Goal: Task Accomplishment & Management: Manage account settings

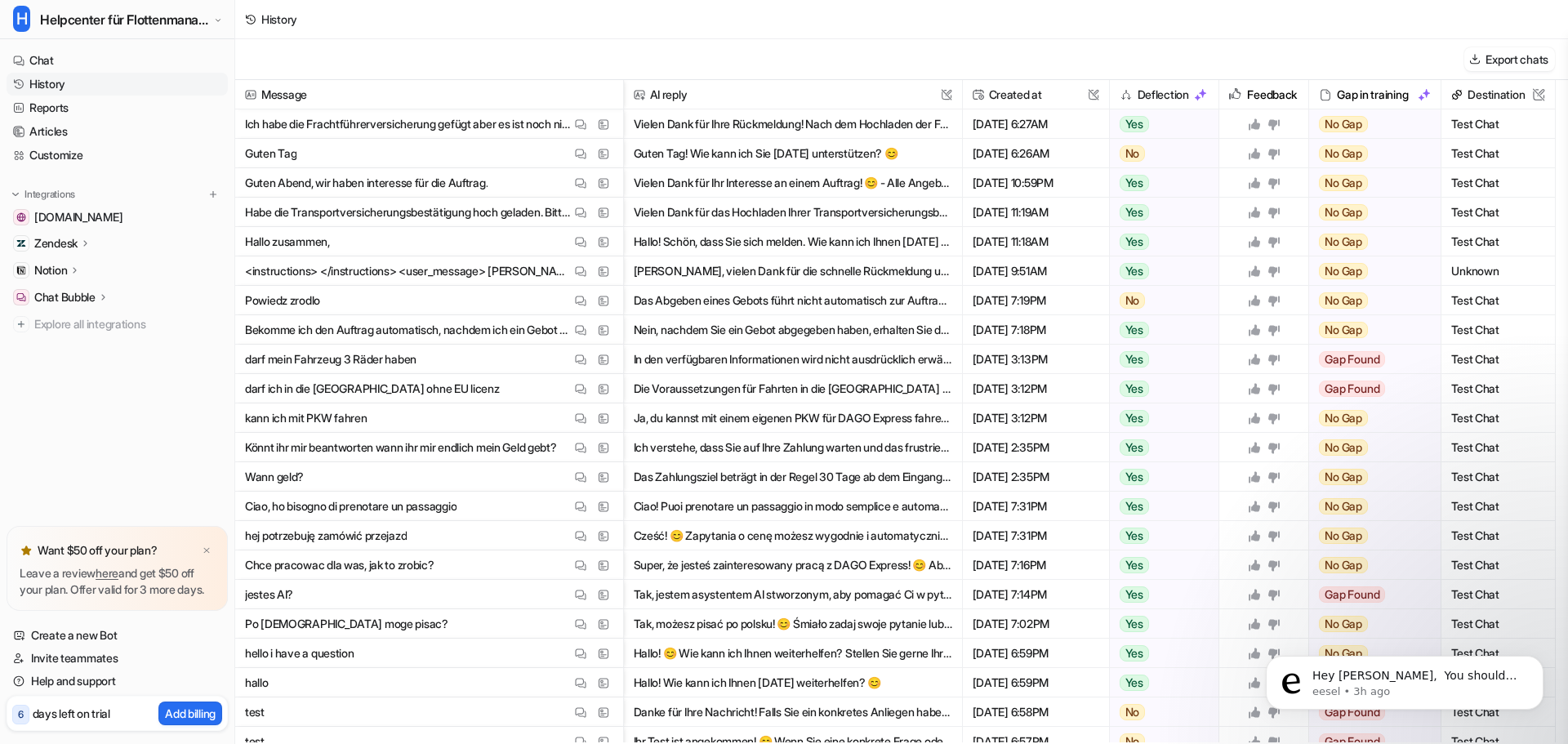
click at [470, 122] on p "Ich habe die Frachtführerversicherung gefügt aber es ist noch nicht bestätigt?" at bounding box center [408, 124] width 326 height 29
click at [499, 209] on p "Habe die Transportversicherungsbestätigung hoch geladen. Bitte um schnelle Bear…" at bounding box center [408, 212] width 326 height 29
click at [513, 243] on span "Hallo zusammen, View Thread View Sources" at bounding box center [429, 242] width 375 height 29
click at [755, 205] on button "Vielen Dank für das Hochladen Ihrer Transportversicherungsbestätigung! Die Über…" at bounding box center [792, 212] width 318 height 29
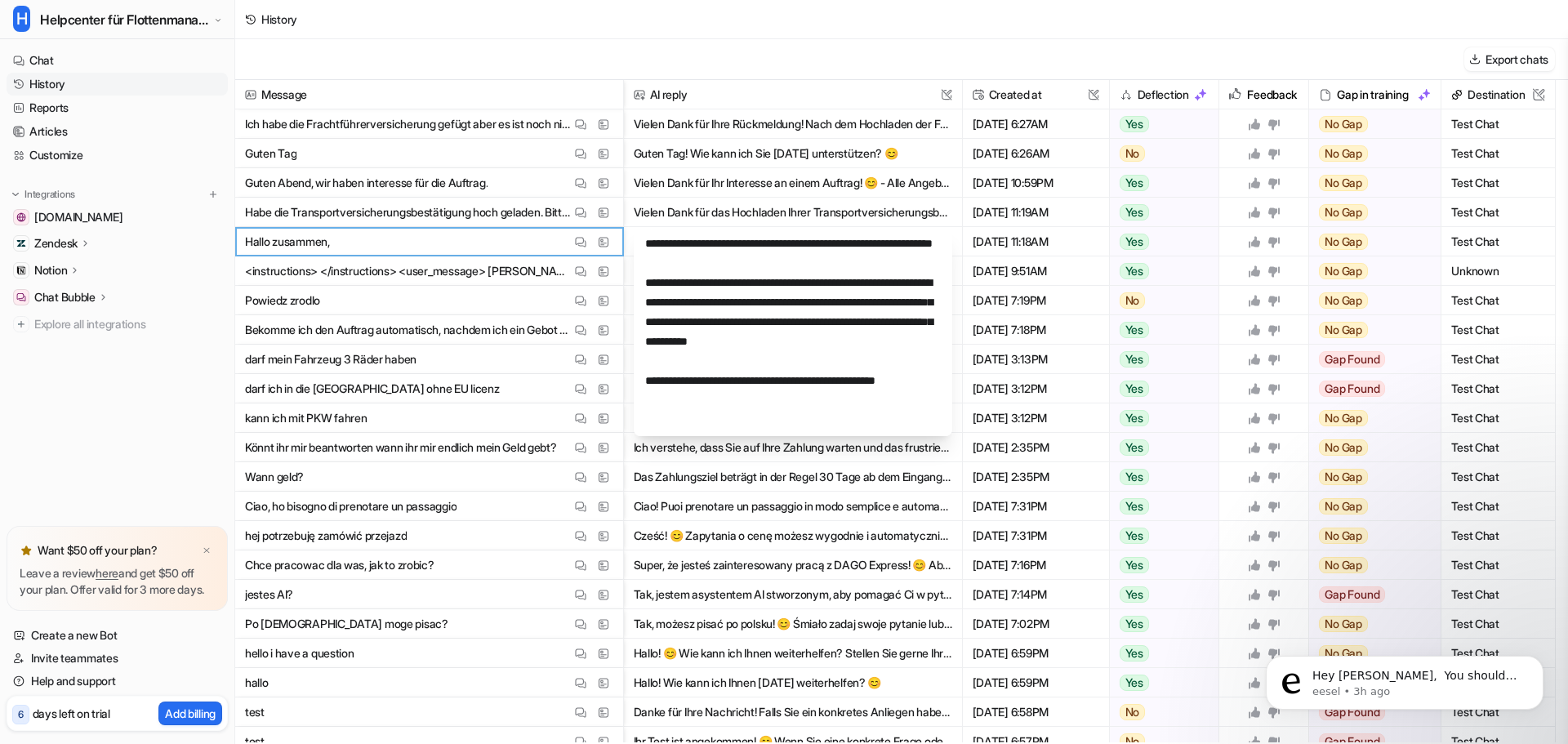
scroll to position [20, 0]
click at [735, 204] on button "Vielen Dank für das Hochladen Ihrer Transportversicherungsbestätigung! Die Über…" at bounding box center [792, 212] width 318 height 29
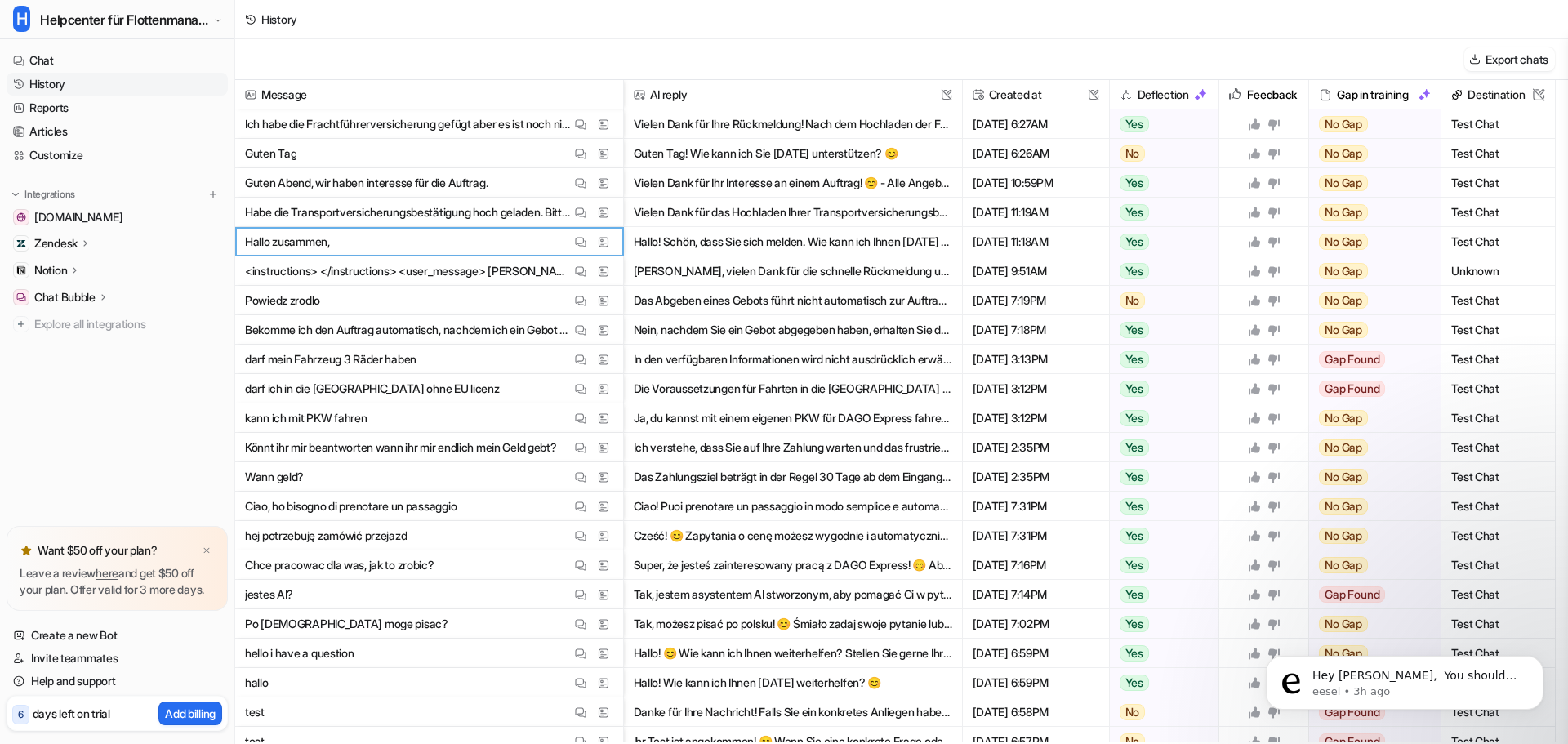
click at [735, 204] on button "Vielen Dank für das Hochladen Ihrer Transportversicherungsbestätigung! Die Über…" at bounding box center [792, 212] width 318 height 29
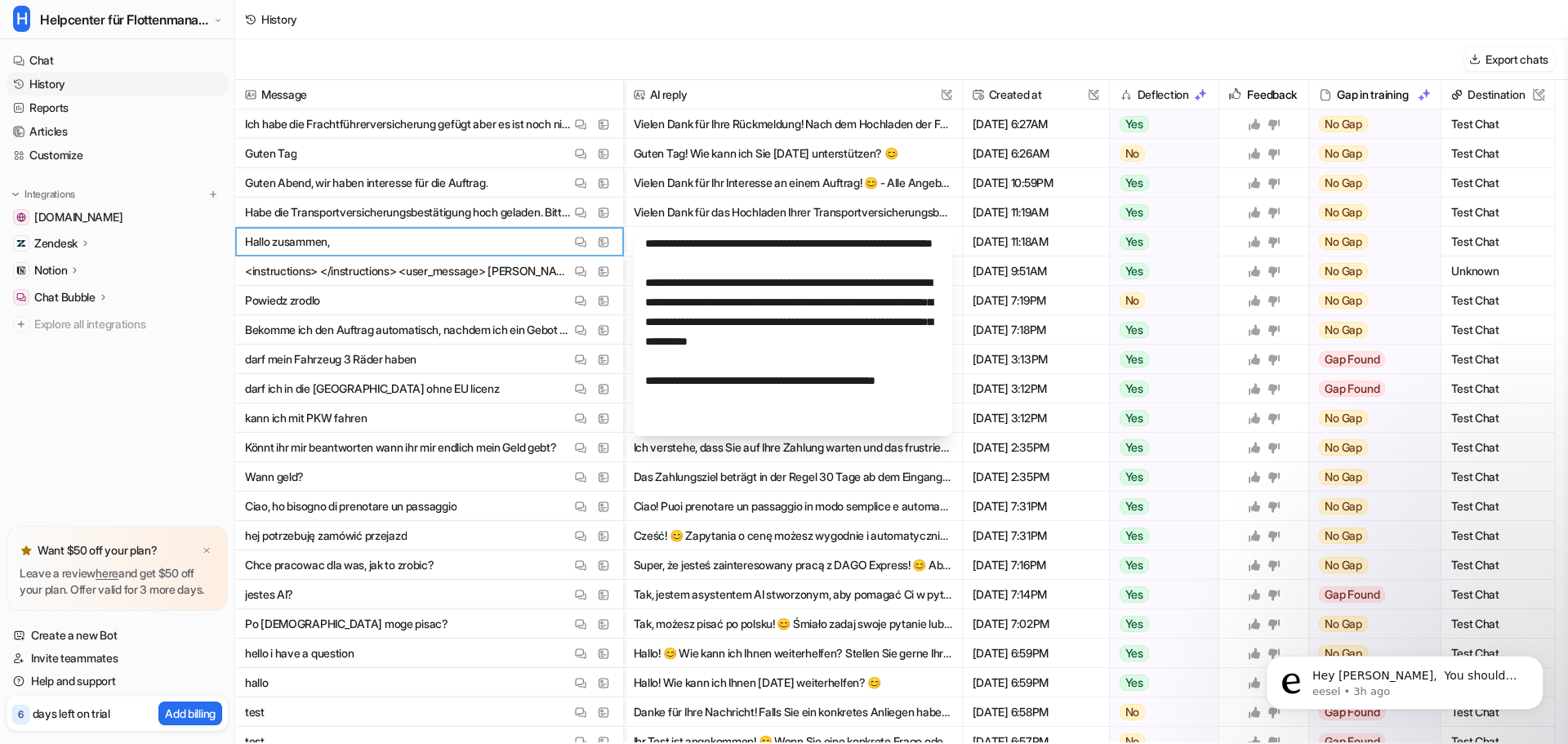
click at [745, 173] on button "Vielen Dank für Ihr Interesse an einem Auftrag! 😊 - Alle Angebote werden gesamm…" at bounding box center [792, 183] width 318 height 29
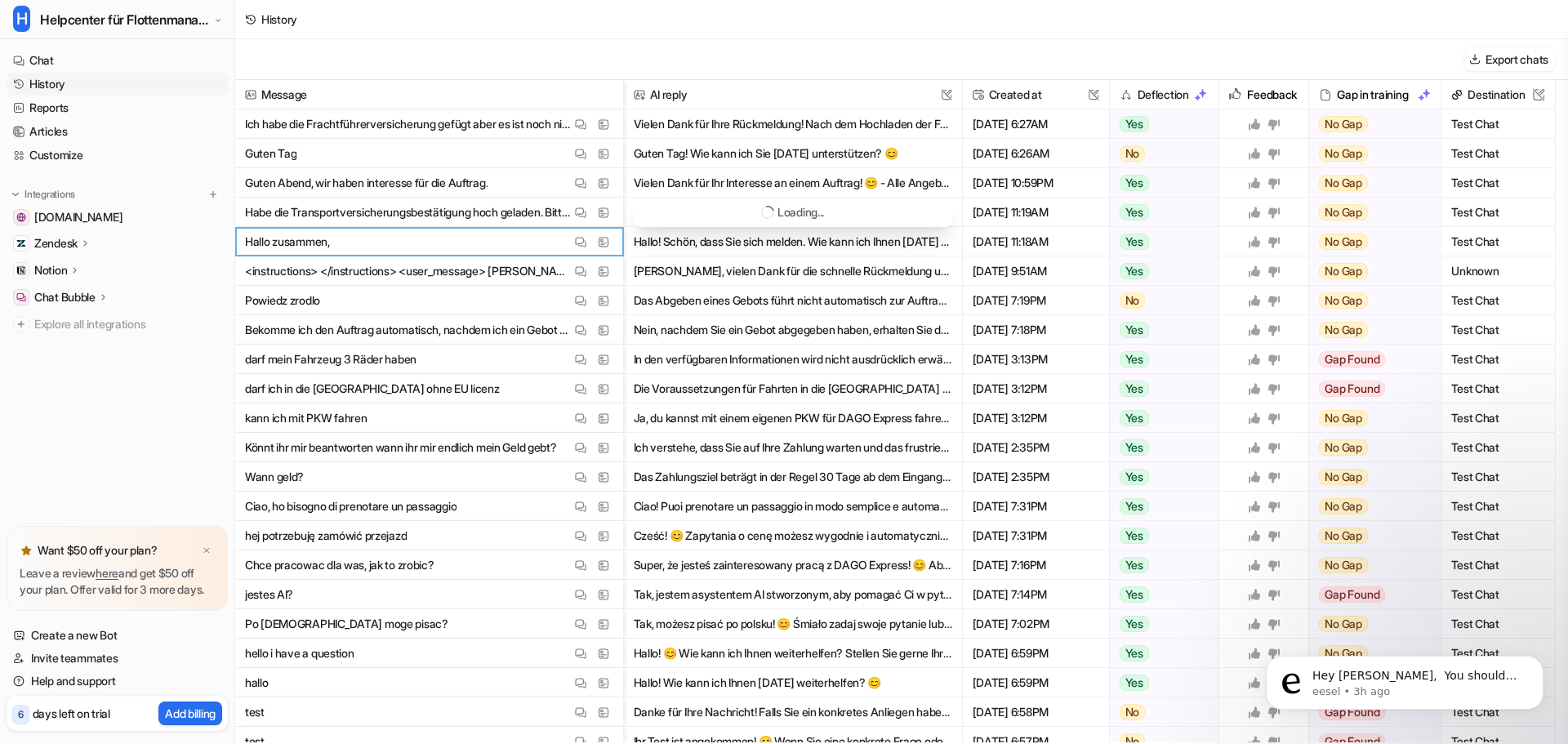
click at [745, 173] on button "Vielen Dank für Ihr Interesse an einem Auftrag! 😊 - Alle Angebote werden gesamm…" at bounding box center [792, 183] width 318 height 29
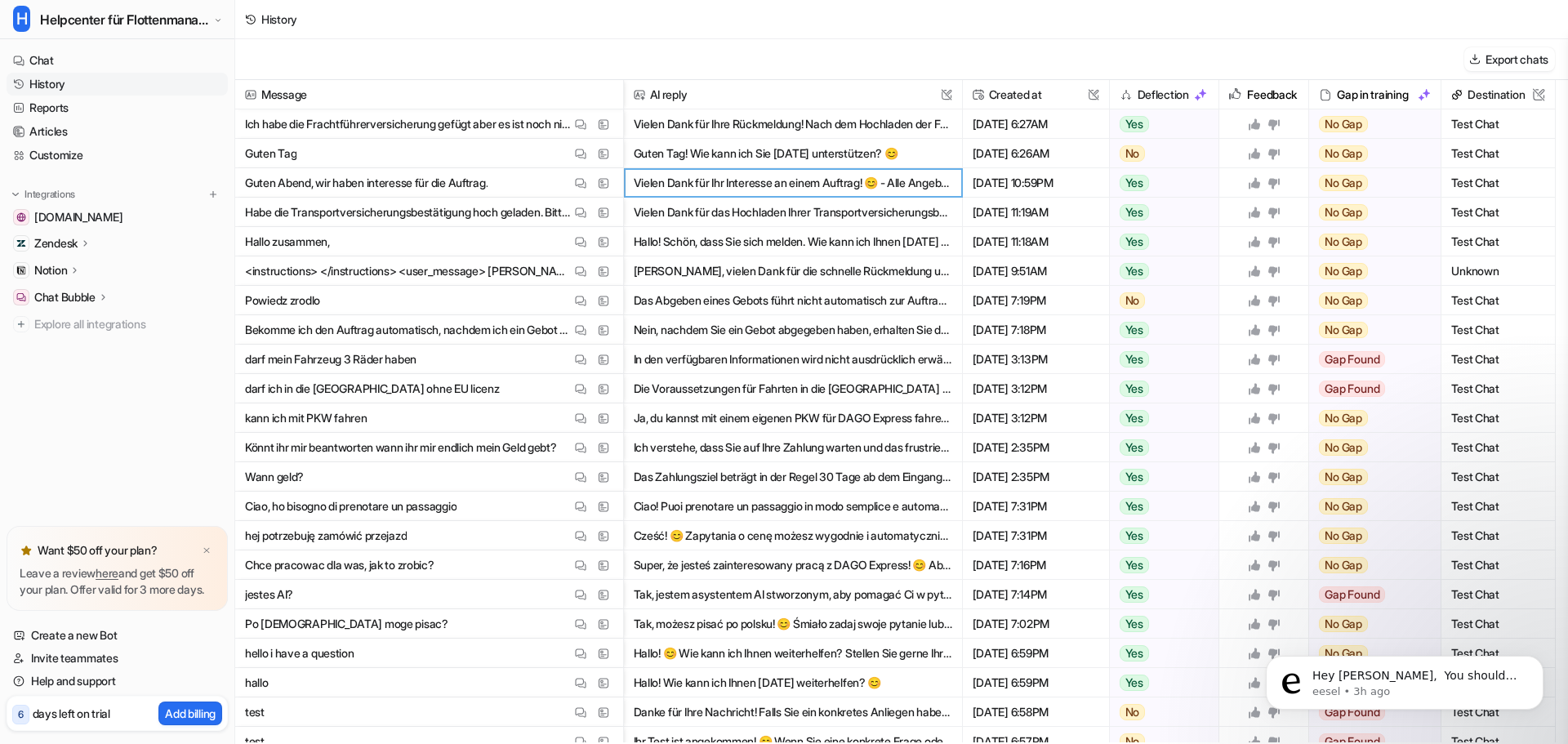
click at [745, 173] on button "Vielen Dank für Ihr Interesse an einem Auftrag! 😊 - Alle Angebote werden gesamm…" at bounding box center [792, 183] width 318 height 29
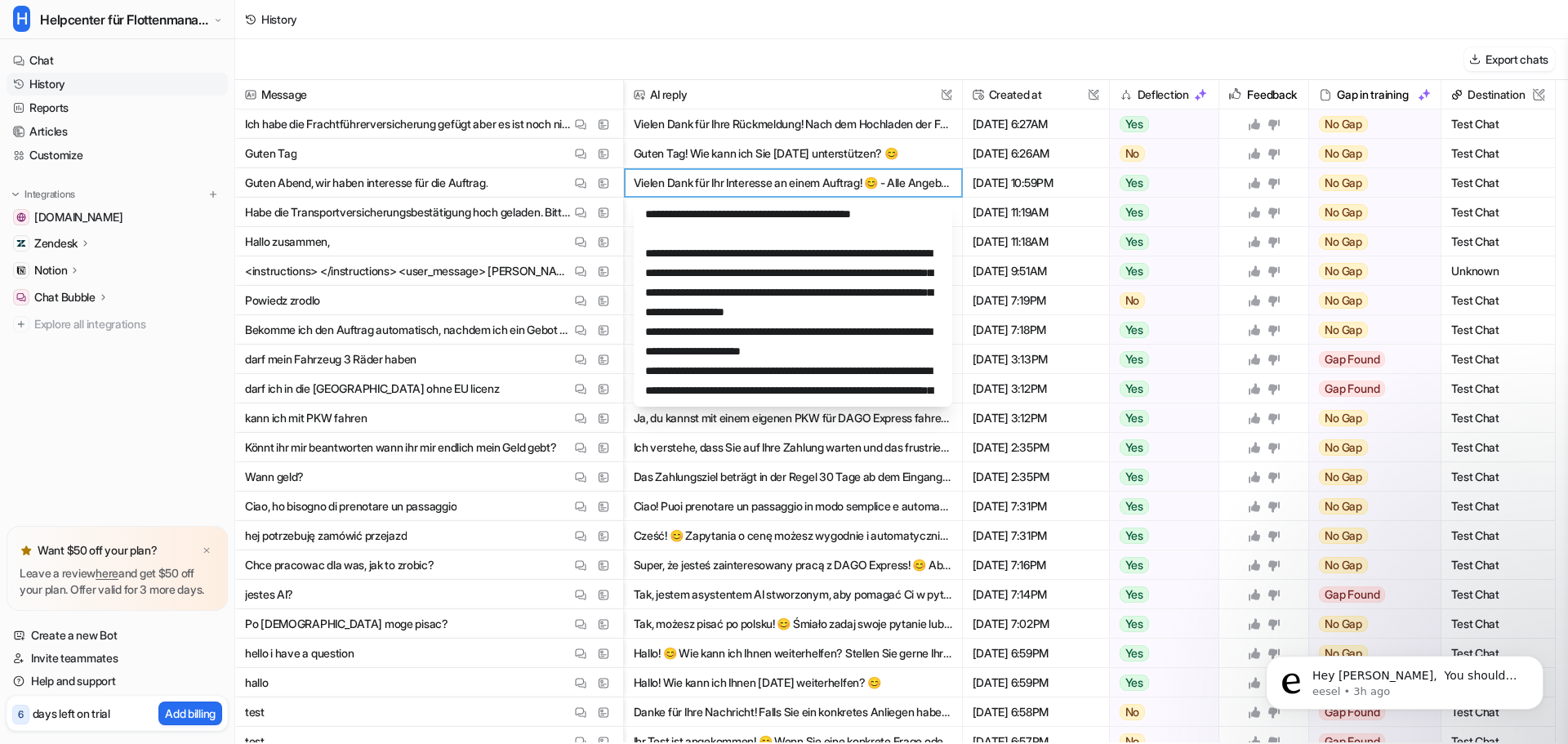
click at [825, 191] on button "Vielen Dank für Ihr Interesse an einem Auftrag! 😊 - Alle Angebote werden gesamm…" at bounding box center [792, 183] width 318 height 29
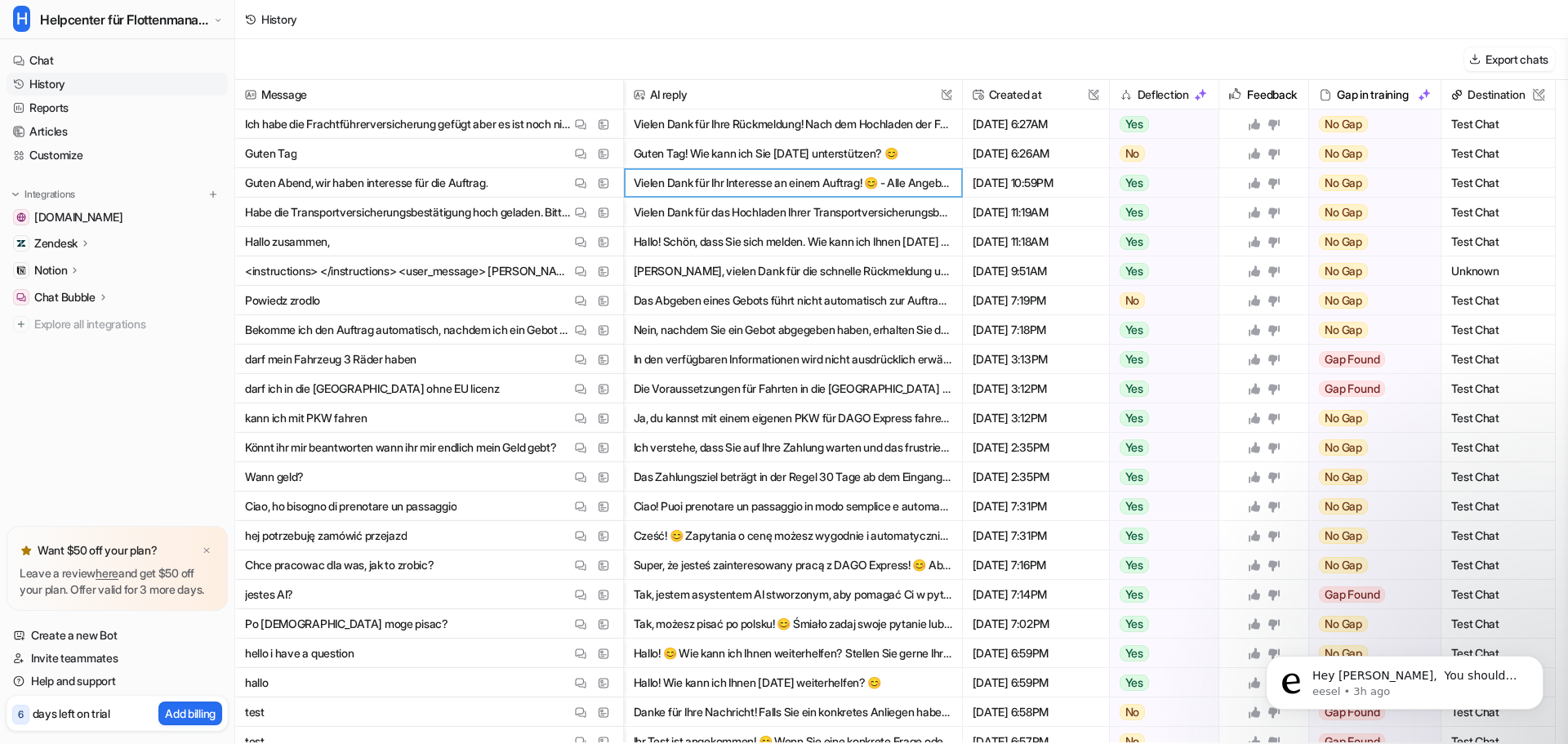
click at [825, 191] on button "Vielen Dank für Ihr Interesse an einem Auftrag! 😊 - Alle Angebote werden gesamm…" at bounding box center [792, 183] width 318 height 29
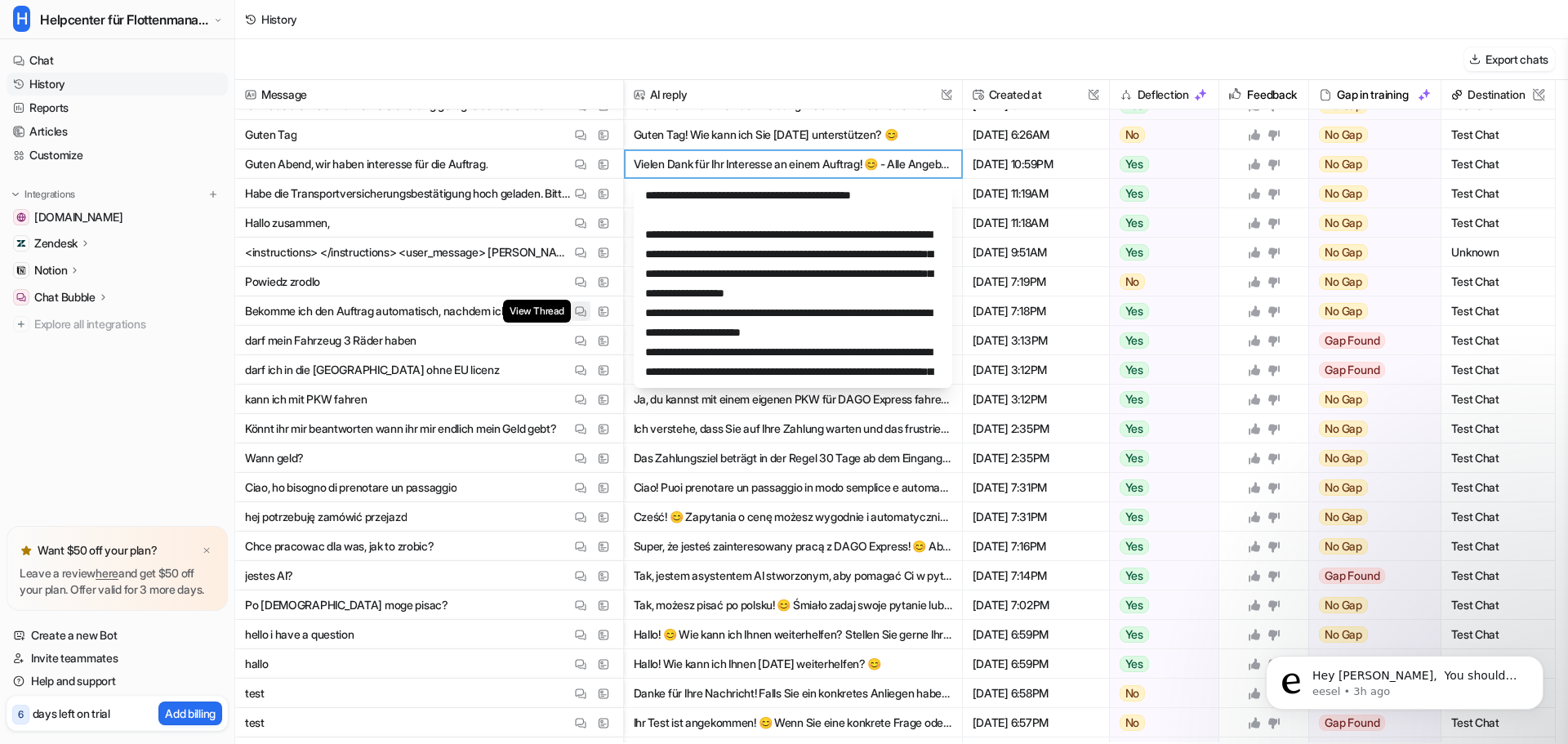
scroll to position [0, 0]
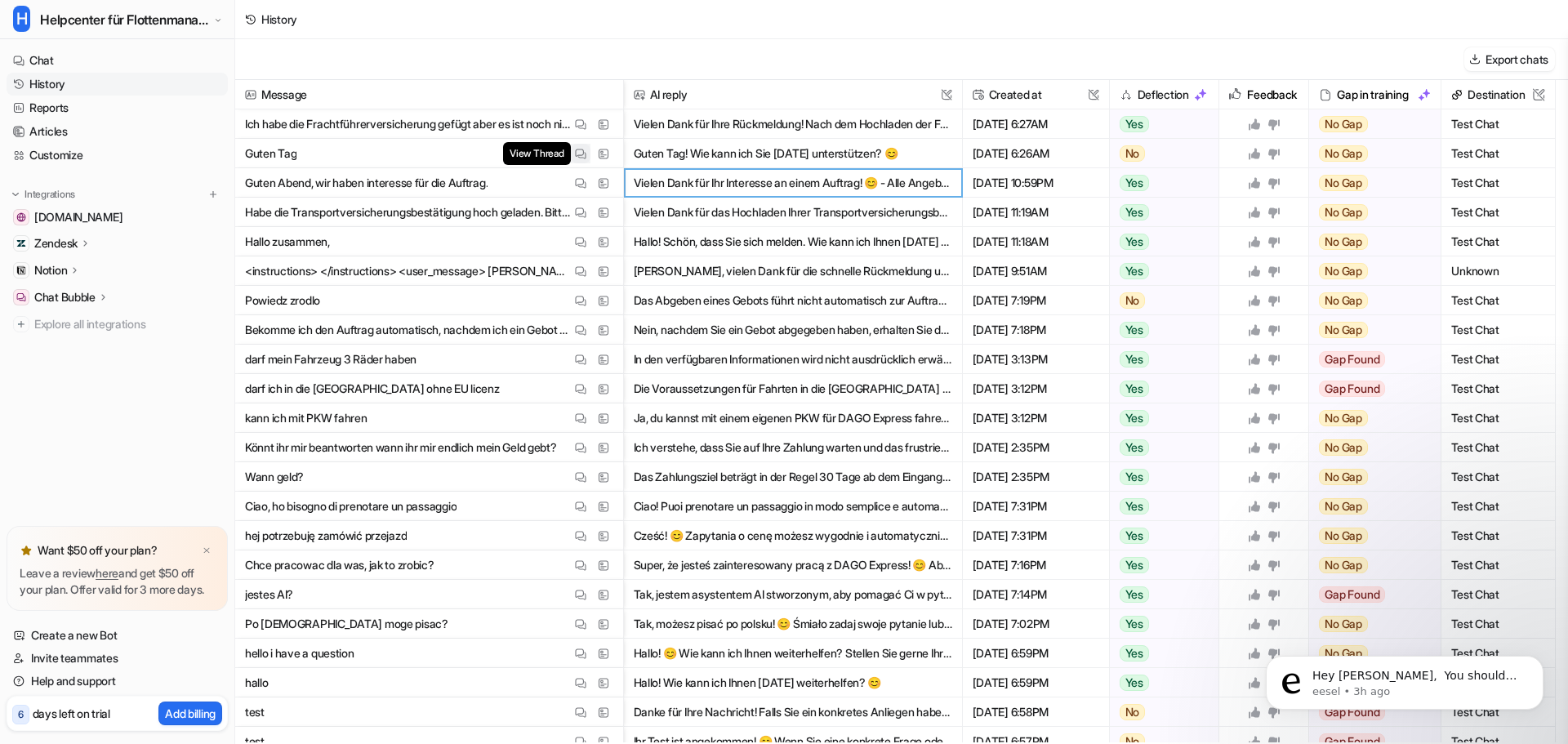
click at [531, 148] on span "View Thread" at bounding box center [537, 154] width 67 height 22
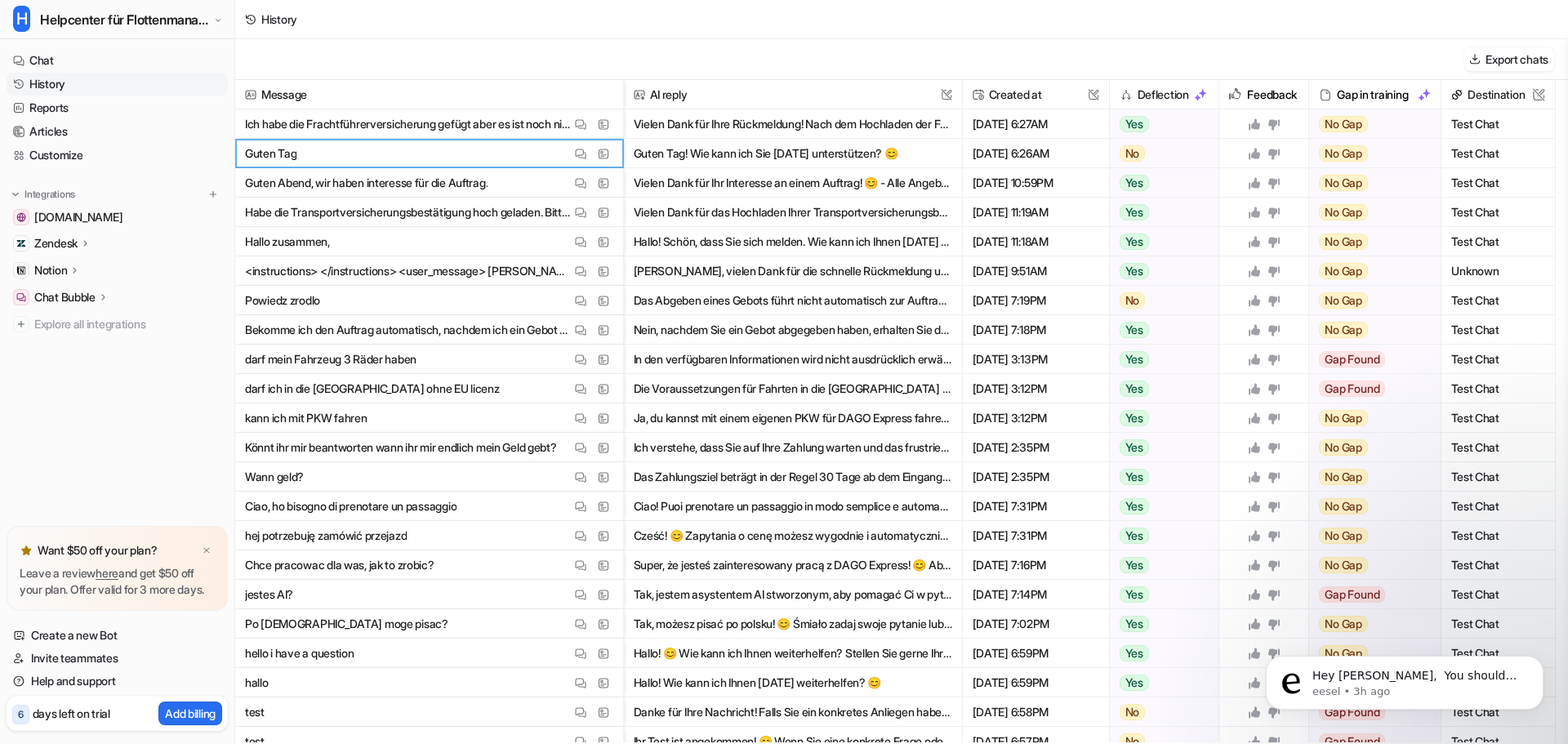
click at [713, 145] on button "Guten Tag! Wie kann ich Sie [DATE] unterstützen? 😊" at bounding box center [792, 154] width 318 height 29
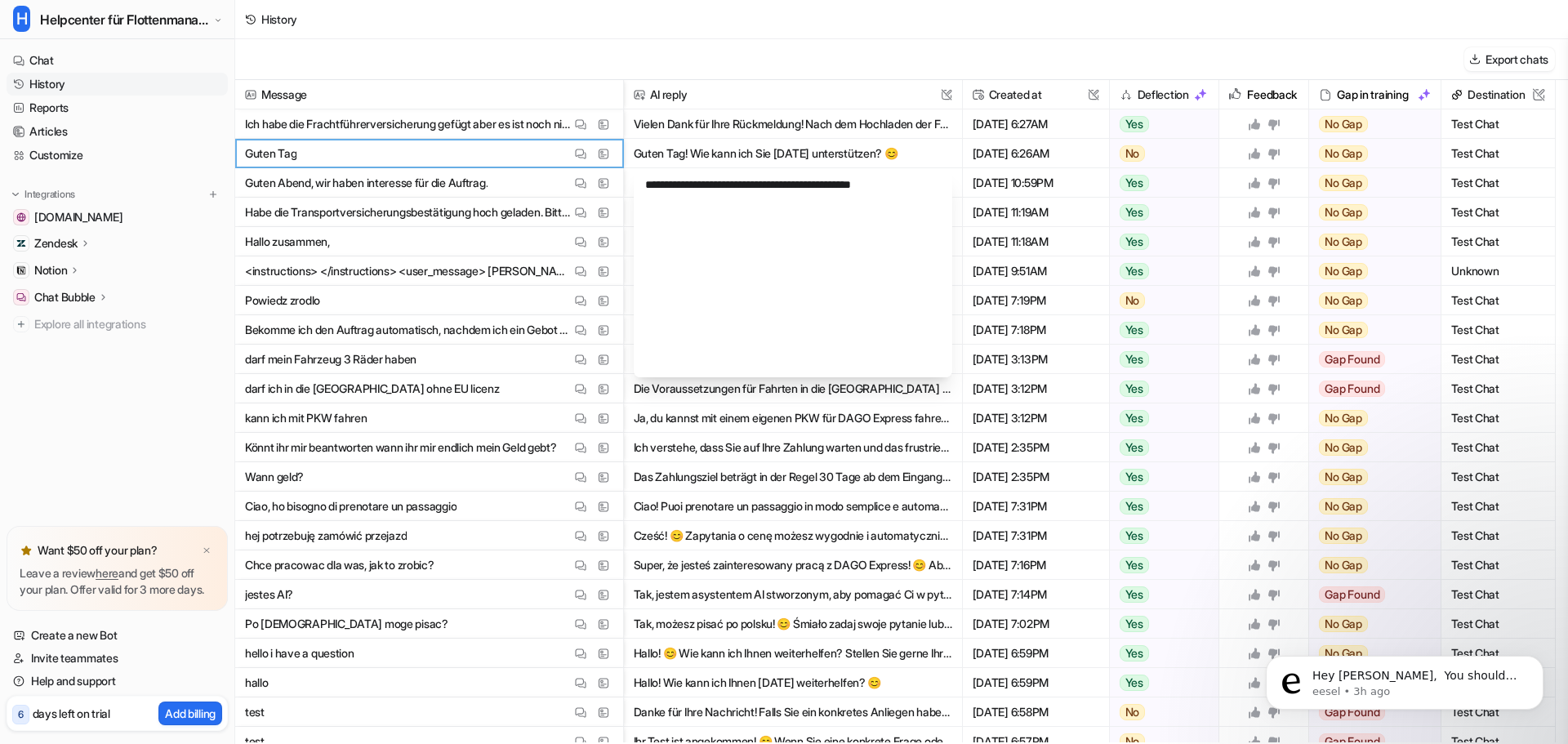
click at [713, 145] on button "Guten Tag! Wie kann ich Sie [DATE] unterstützen? 😊" at bounding box center [792, 154] width 318 height 29
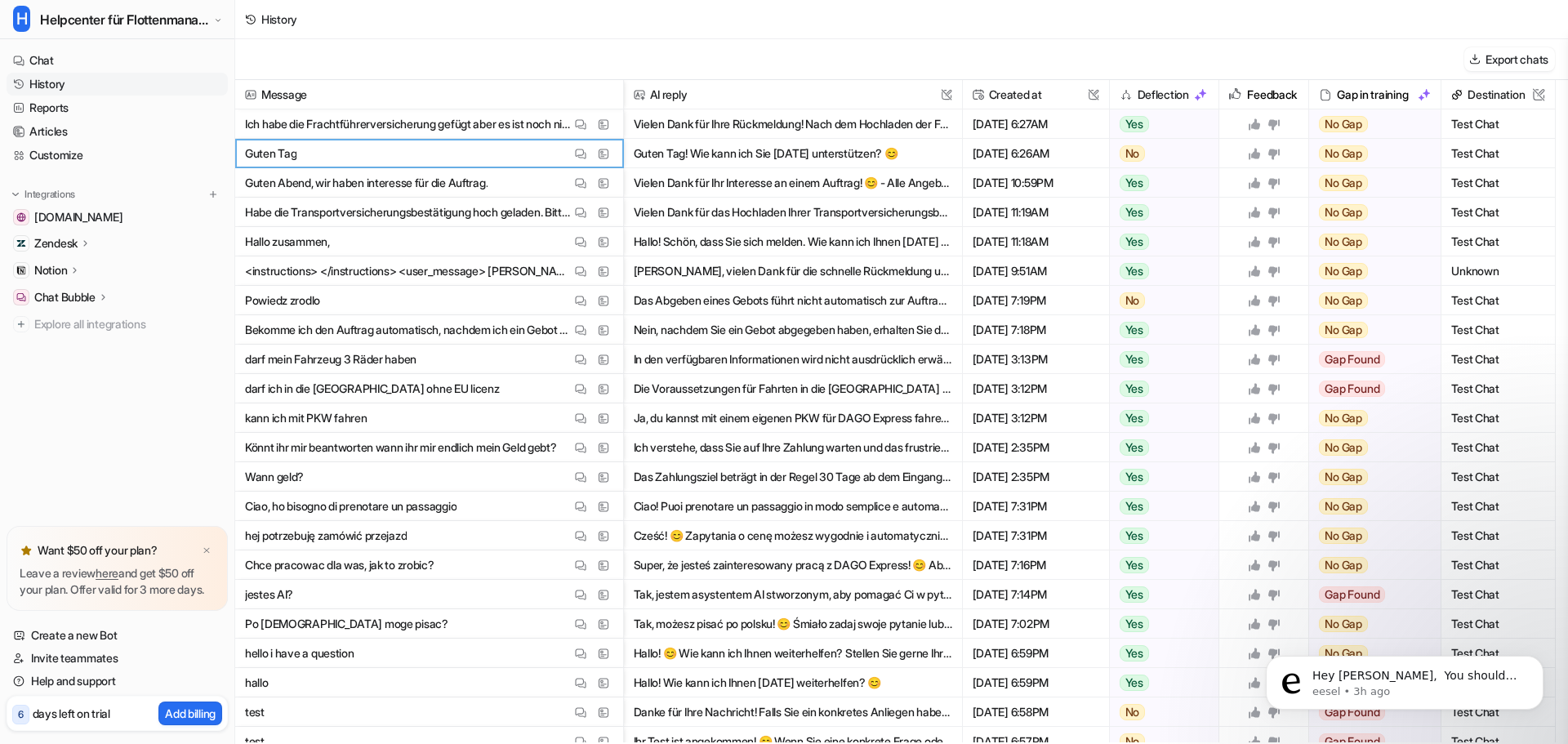
click at [740, 129] on button "Vielen Dank für Ihre Rückmeldung! Nach dem Hochladen der Frachtführerversicheru…" at bounding box center [792, 124] width 318 height 29
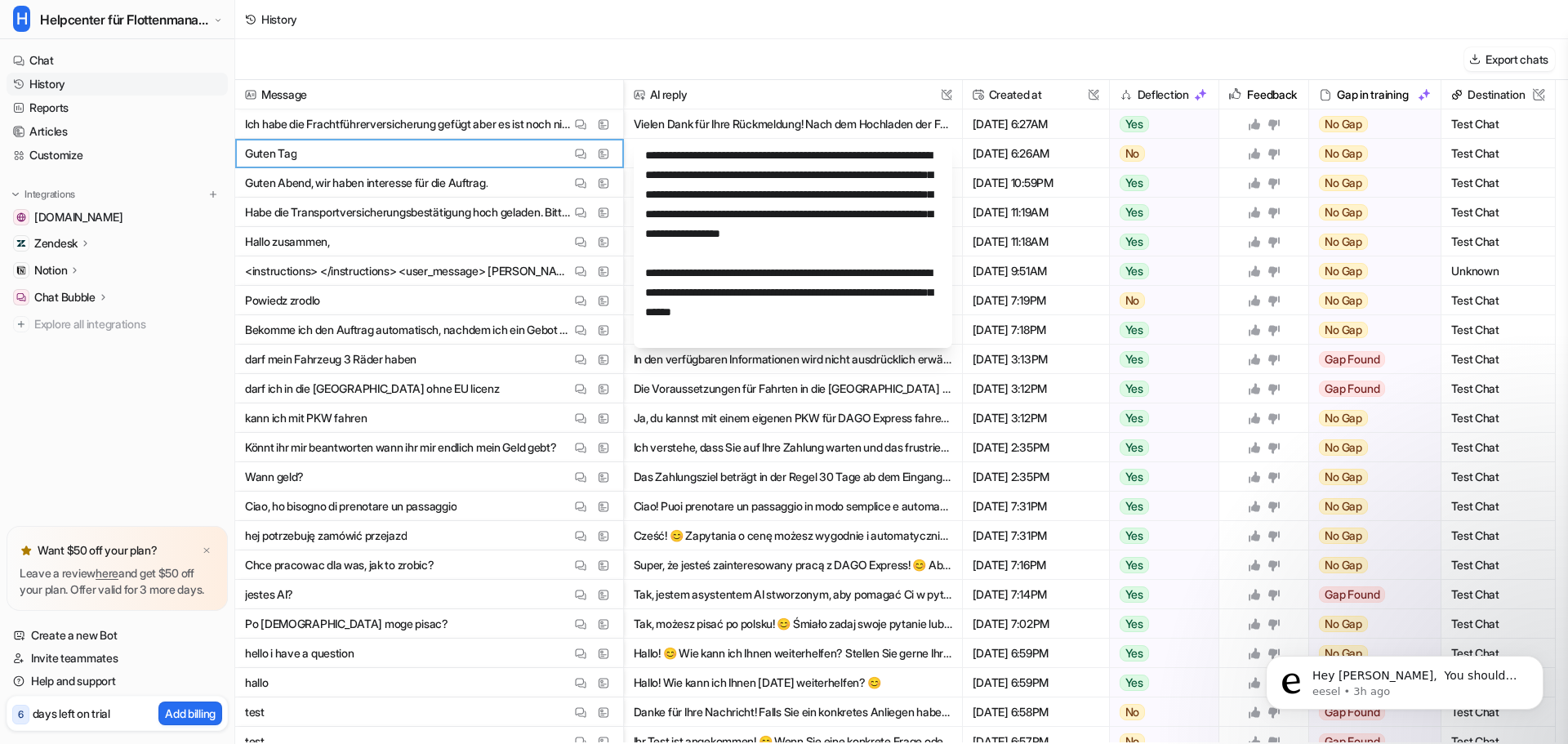
click at [740, 129] on button "Vielen Dank für Ihre Rückmeldung! Nach dem Hochladen der Frachtführerversicheru…" at bounding box center [792, 124] width 318 height 29
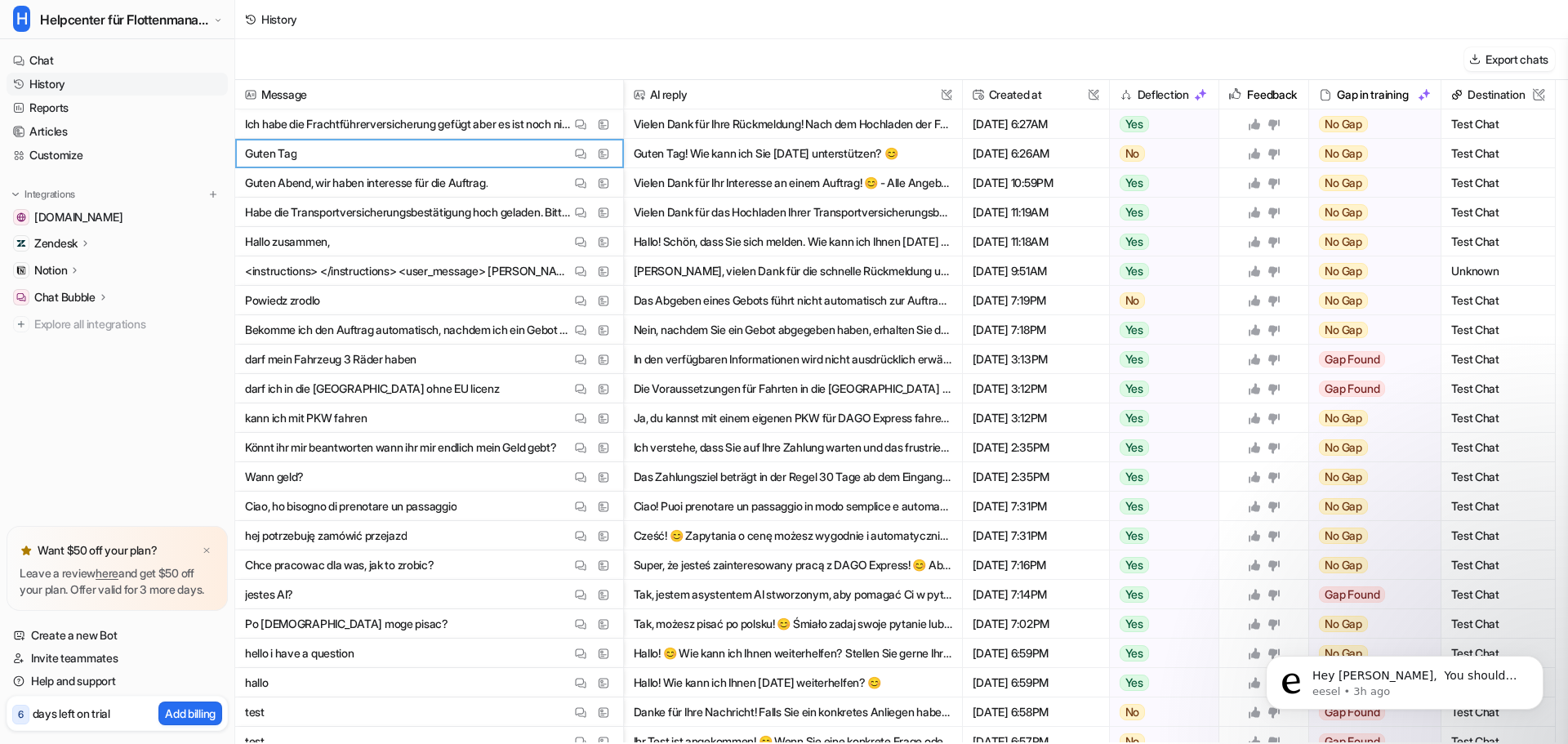
click at [558, 107] on span "Message" at bounding box center [429, 95] width 375 height 29
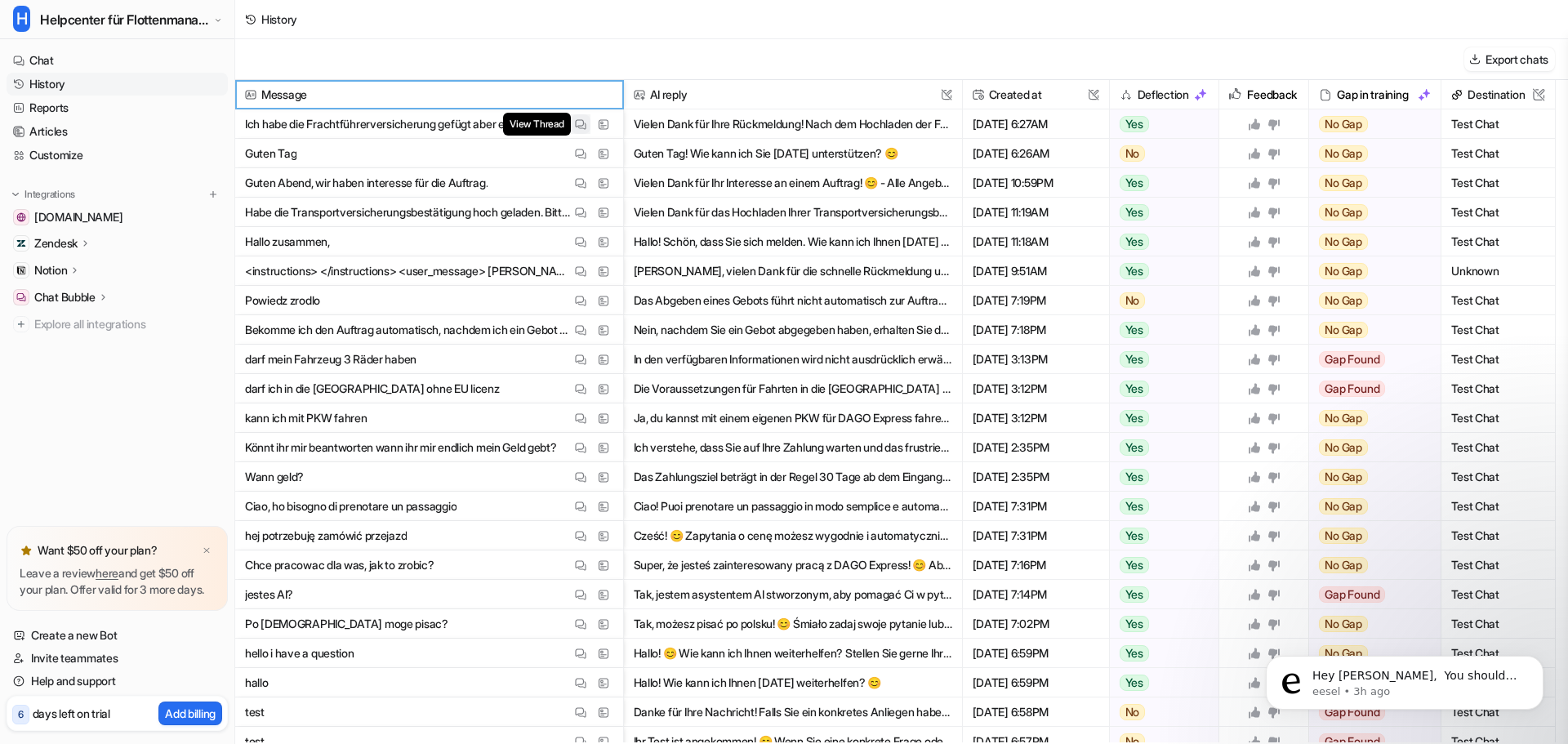
click at [541, 130] on span "View Thread" at bounding box center [537, 124] width 67 height 22
click at [700, 111] on button "Vielen Dank für Ihre Rückmeldung! Nach dem Hochladen der Frachtführerversicheru…" at bounding box center [792, 124] width 318 height 29
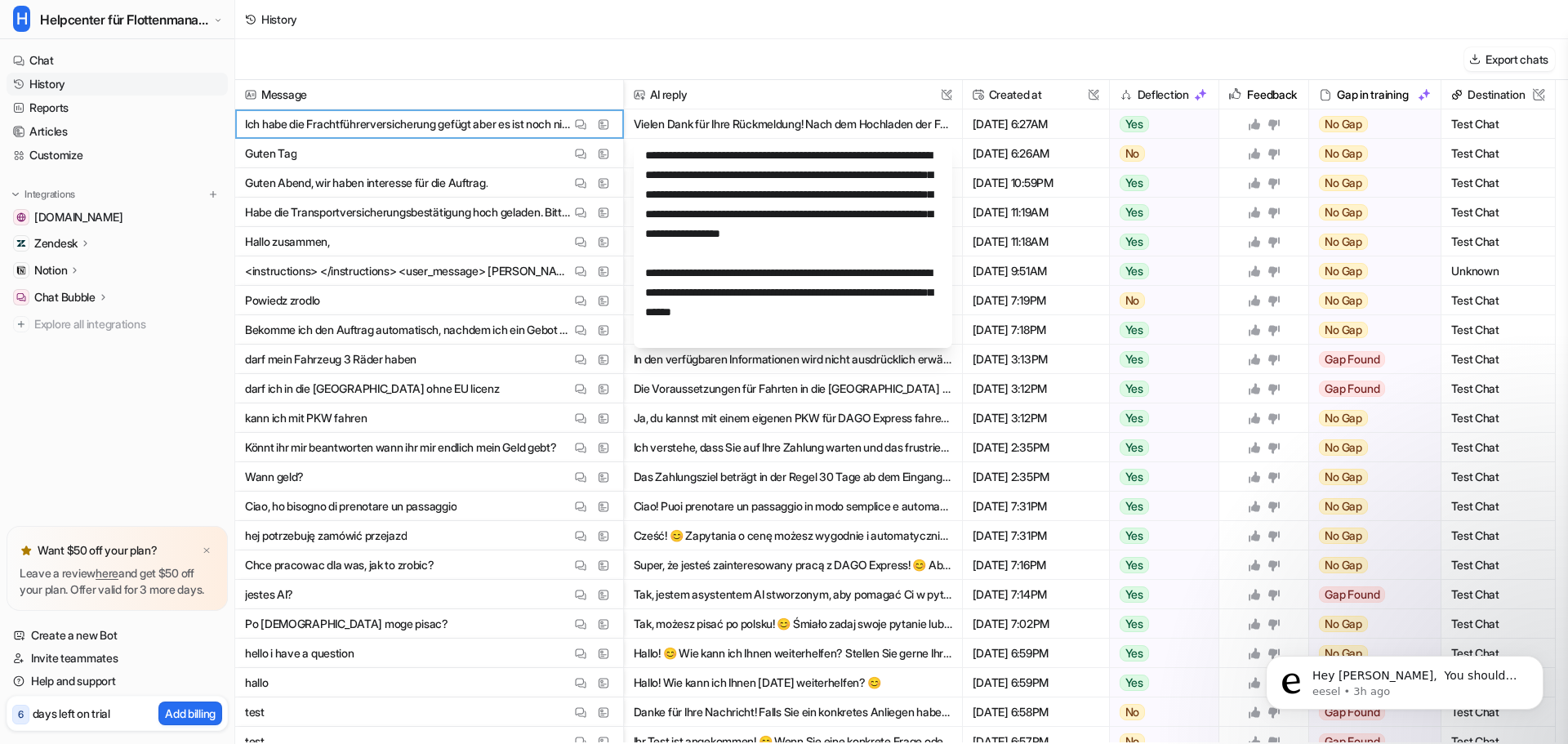
click at [508, 133] on p "Ich habe die Frachtführerversicherung gefügt aber es ist noch nicht bestätigt?" at bounding box center [408, 124] width 326 height 29
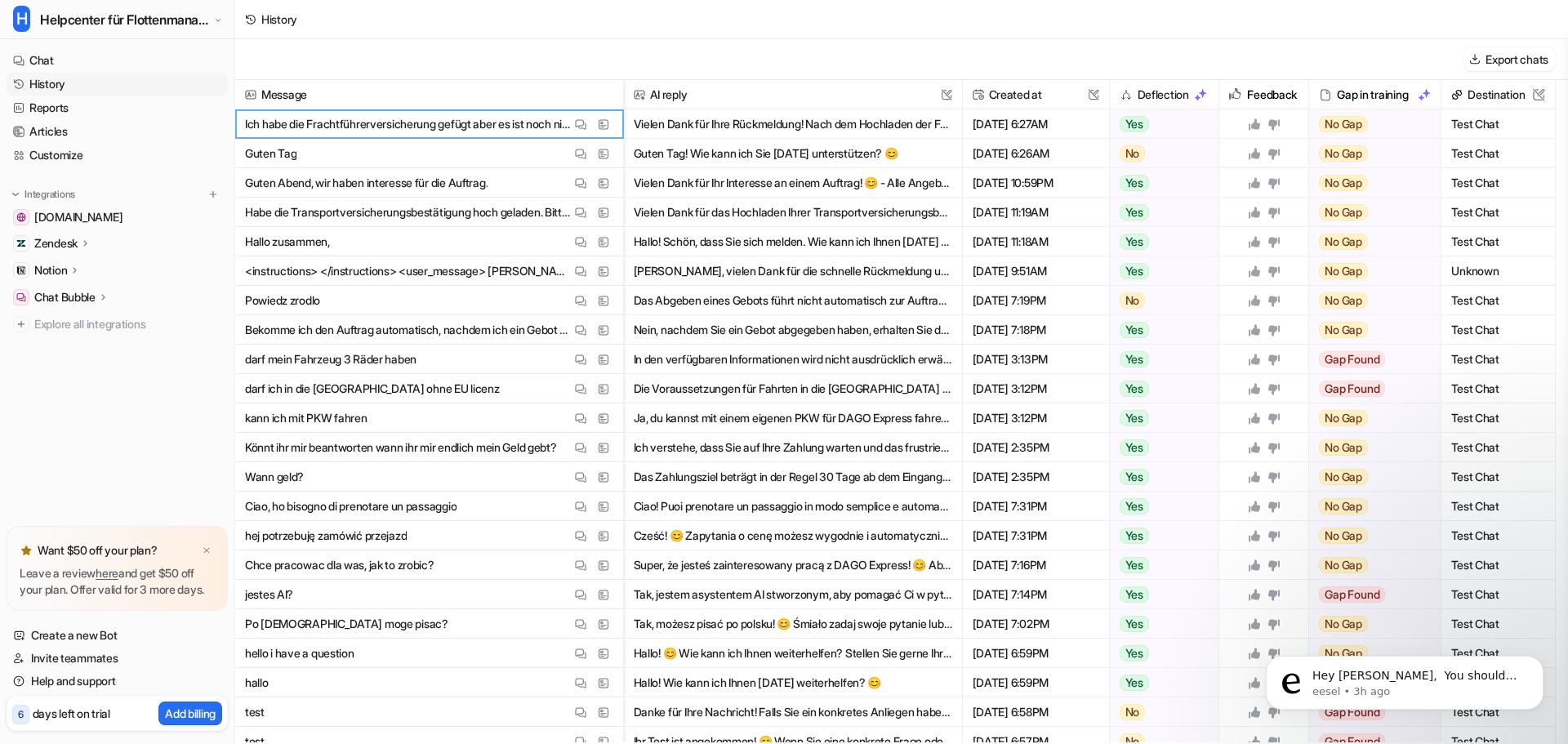
click at [527, 120] on p "Ich habe die Frachtführerversicherung gefügt aber es ist noch nicht bestätigt?" at bounding box center [408, 124] width 326 height 29
click at [527, 121] on p "Ich habe die Frachtführerversicherung gefügt aber es ist noch nicht bestätigt?" at bounding box center [408, 124] width 326 height 29
click at [597, 74] on div "Export chats" at bounding box center [902, 59] width 1333 height 41
click at [540, 125] on p "Ich habe die Frachtführerversicherung gefügt aber es ist noch nicht bestätigt?" at bounding box center [408, 124] width 326 height 29
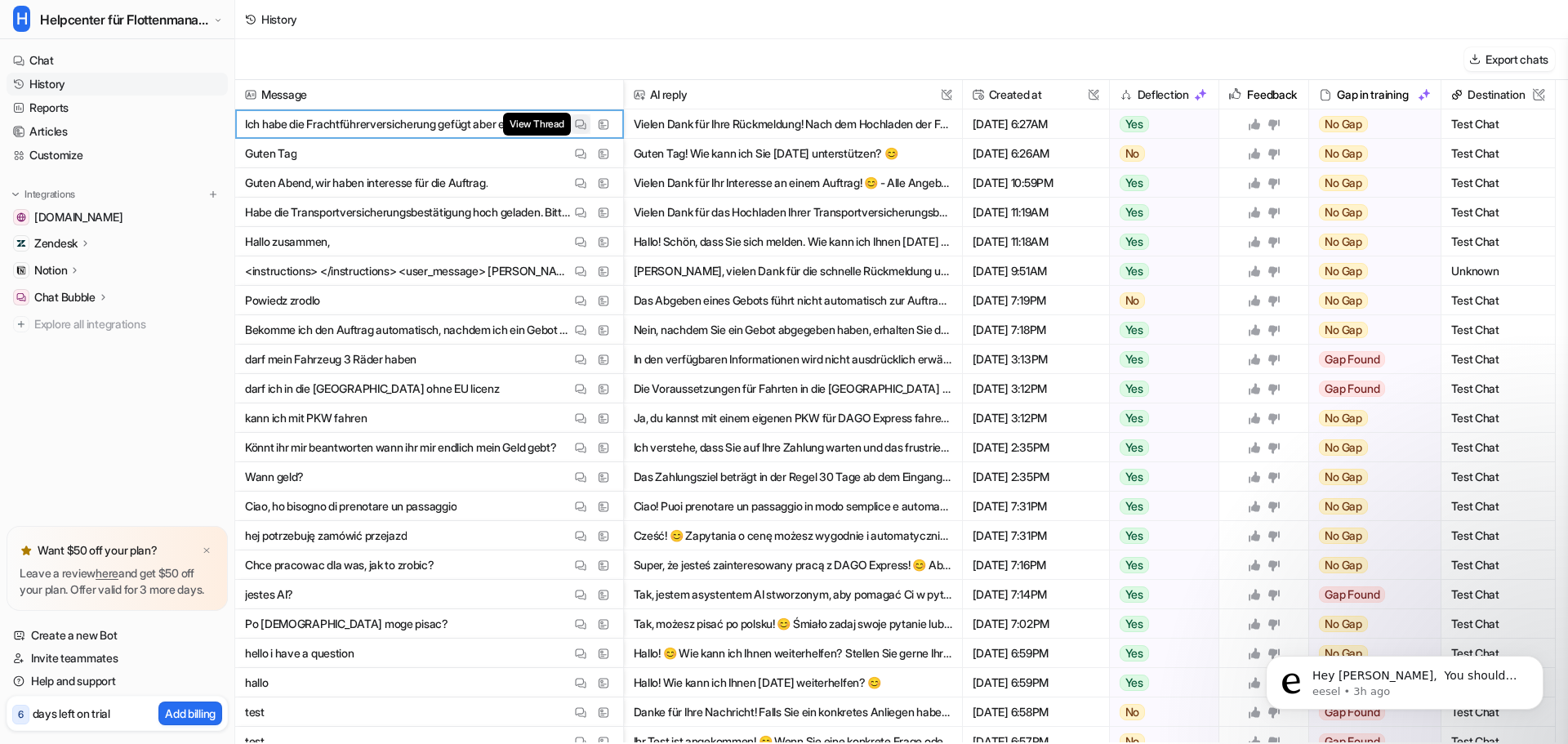
click at [507, 128] on span "View Thread" at bounding box center [537, 124] width 67 height 22
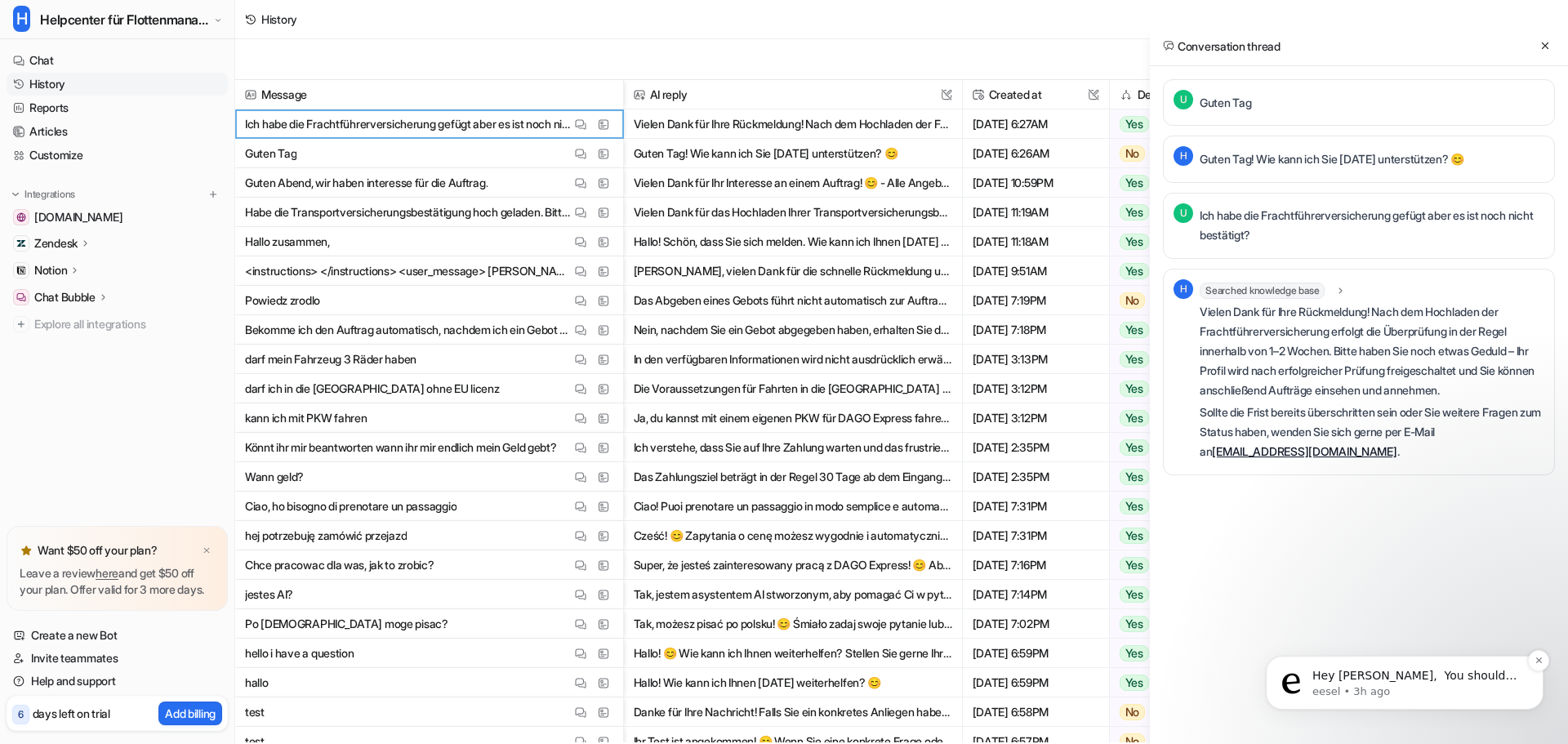
click at [1379, 673] on p "Hey [PERSON_NAME], ​ You should see the promotional code section there now, and…" at bounding box center [1418, 676] width 211 height 16
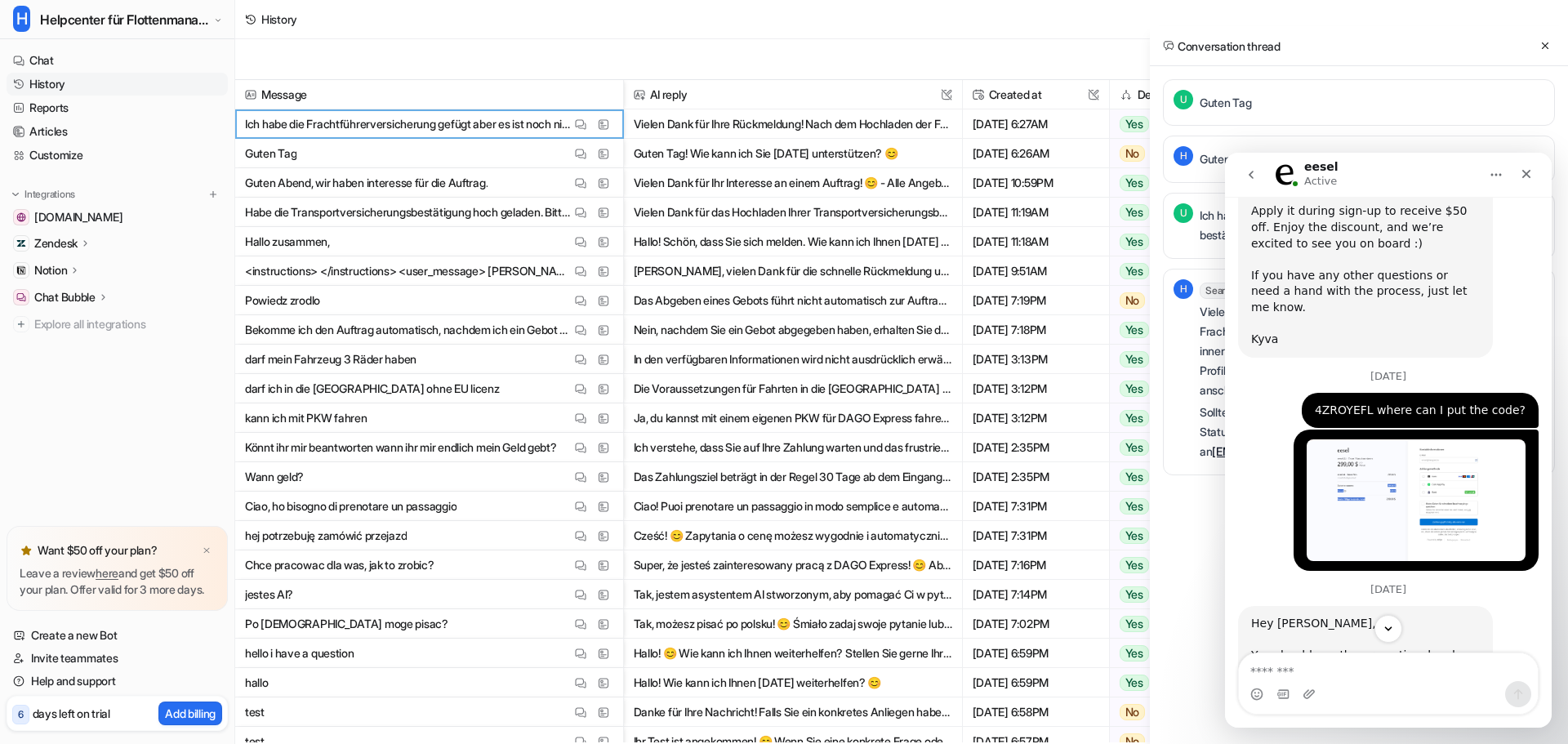
scroll to position [2011, 0]
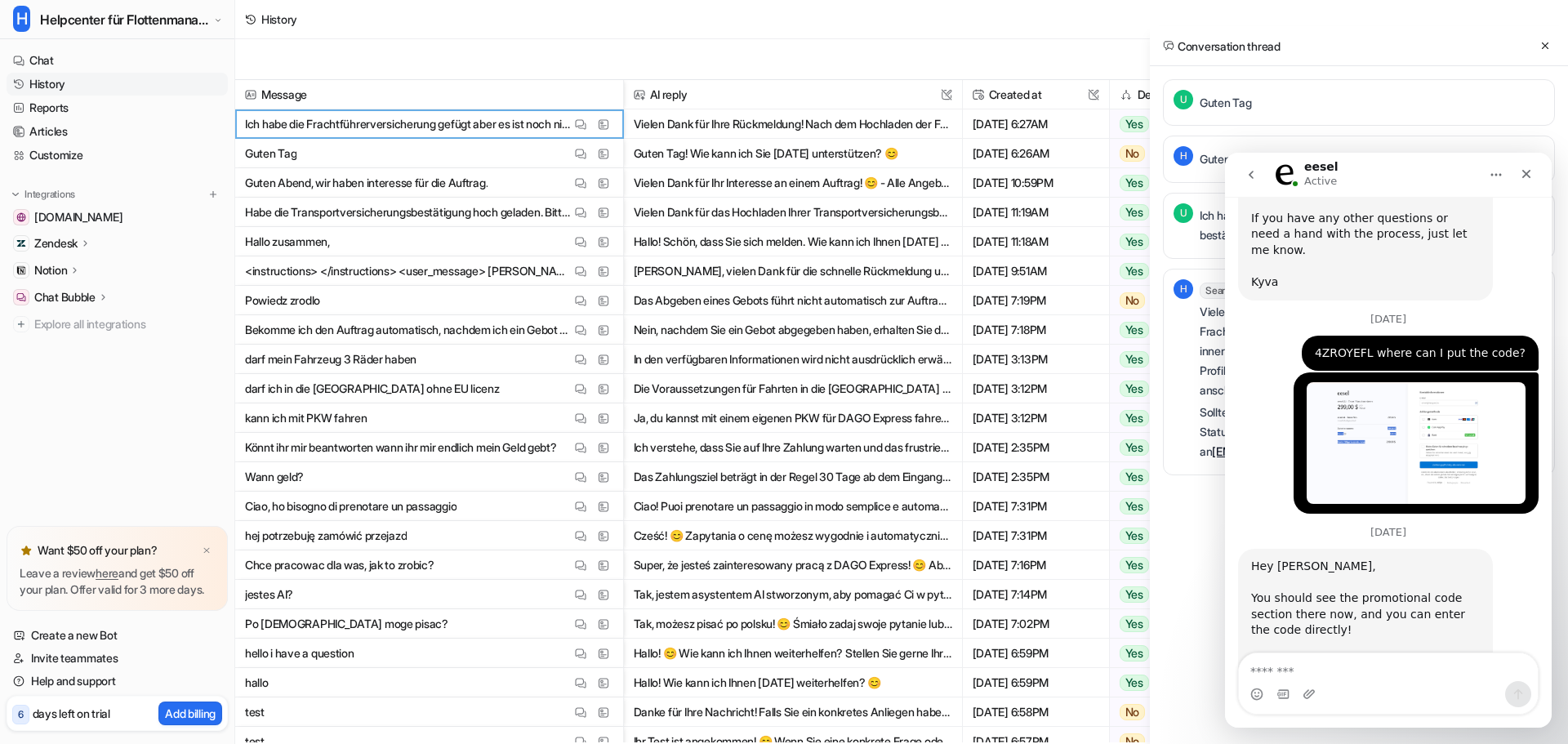
click at [1385, 382] on img "Damian says…" at bounding box center [1416, 443] width 219 height 122
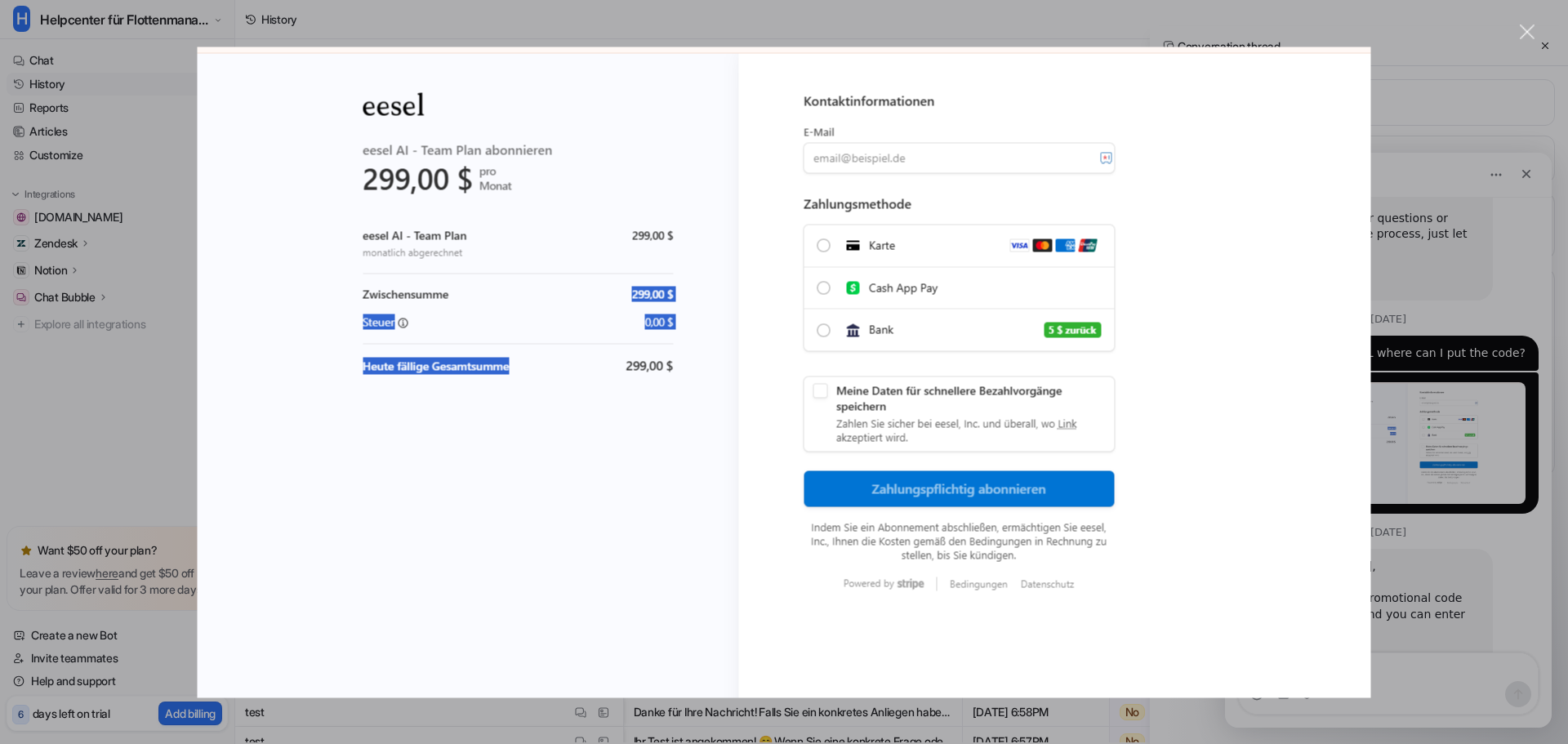
click at [1516, 363] on div "Intercom messenger" at bounding box center [784, 372] width 1568 height 744
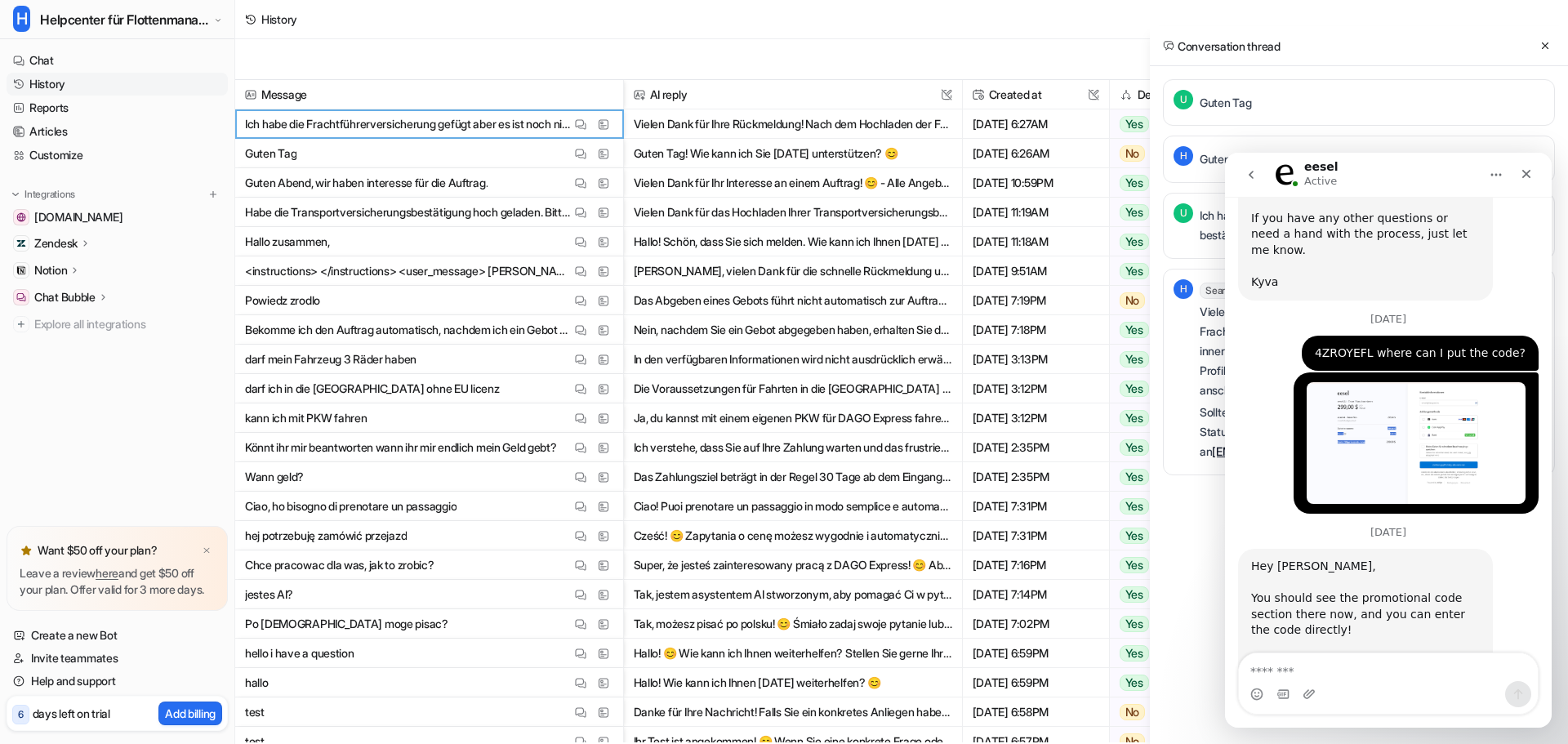
click at [1332, 690] on div "Intercom messenger" at bounding box center [1389, 694] width 299 height 26
click at [1420, 659] on textarea "Message…" at bounding box center [1389, 667] width 299 height 28
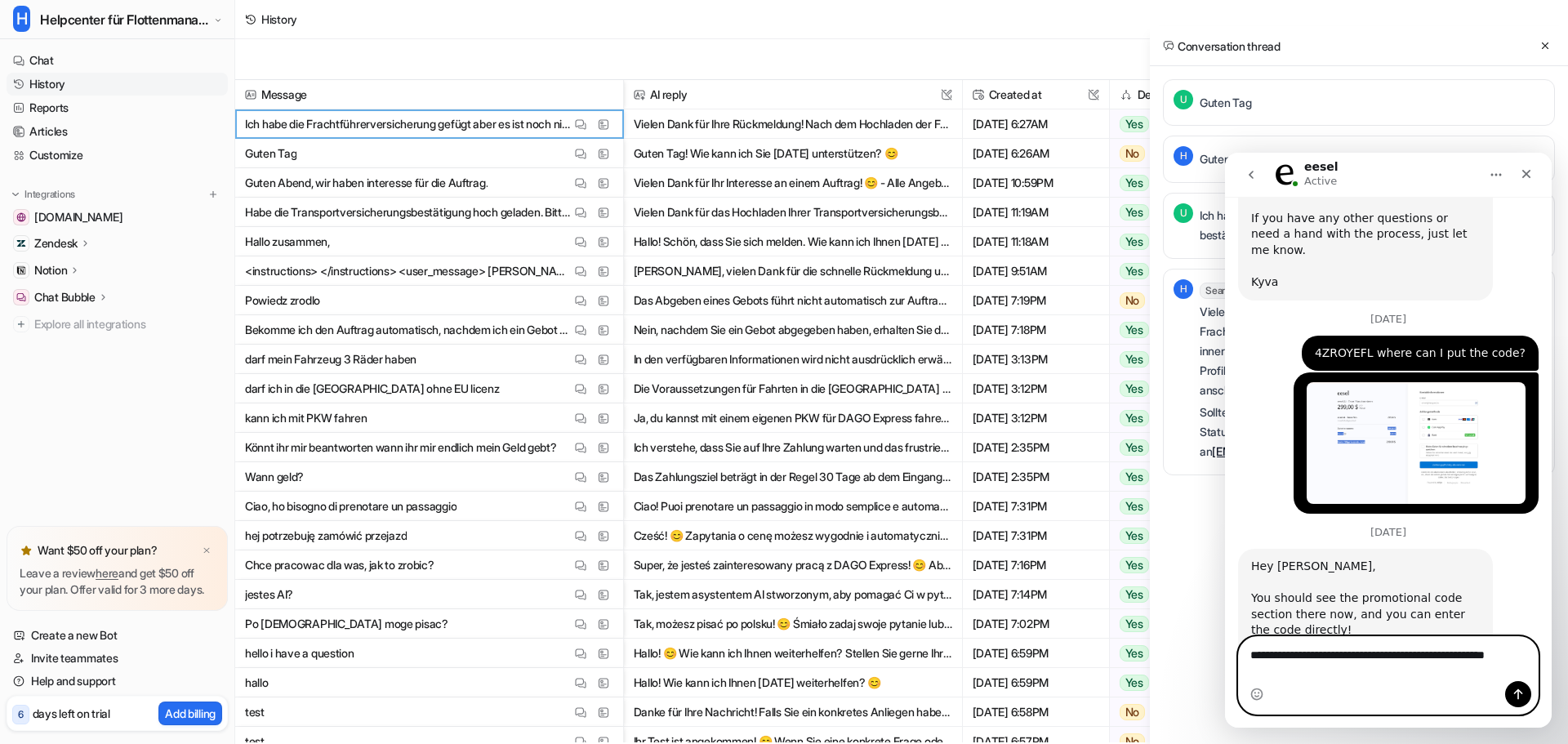
scroll to position [2027, 0]
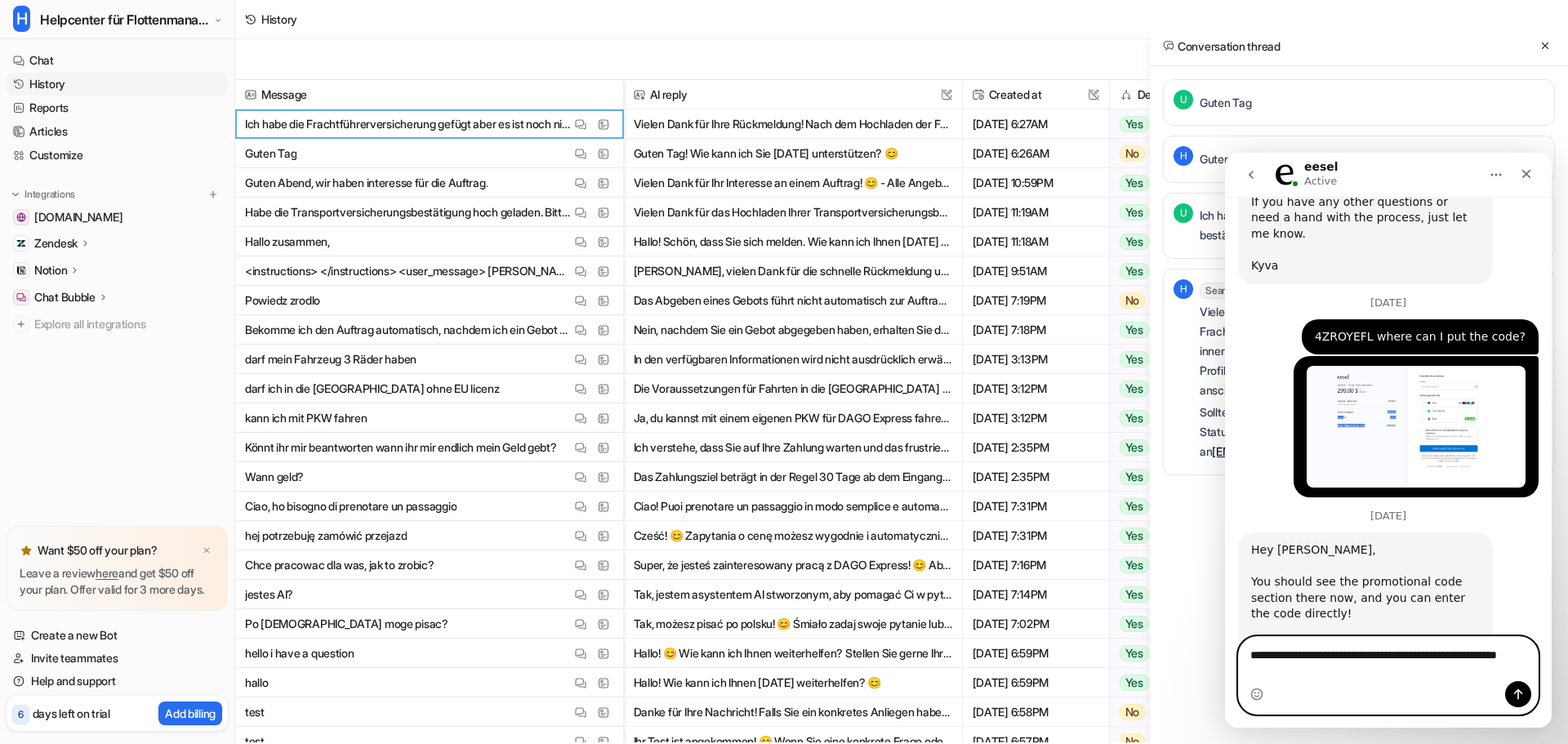
type textarea "**********"
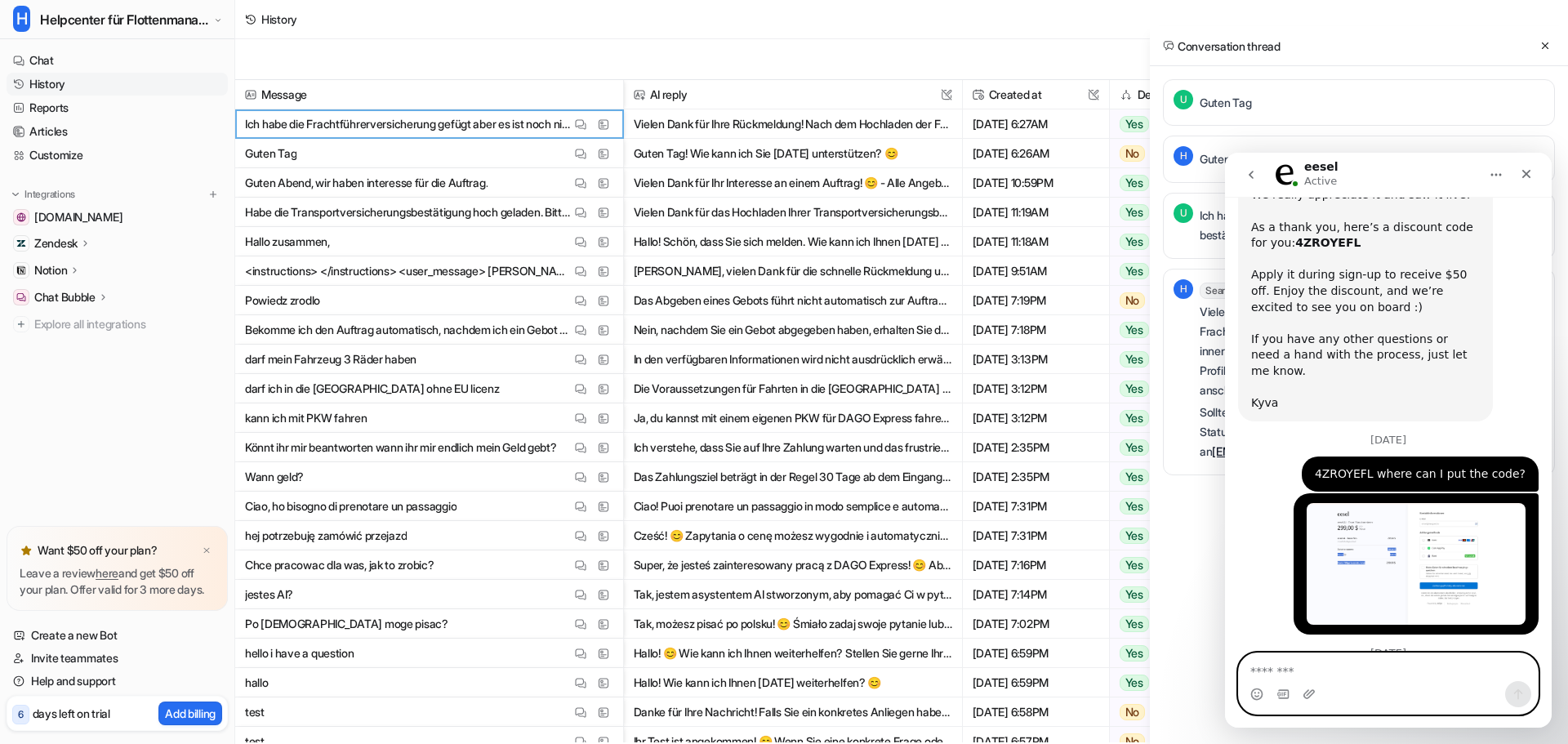
scroll to position [1749, 0]
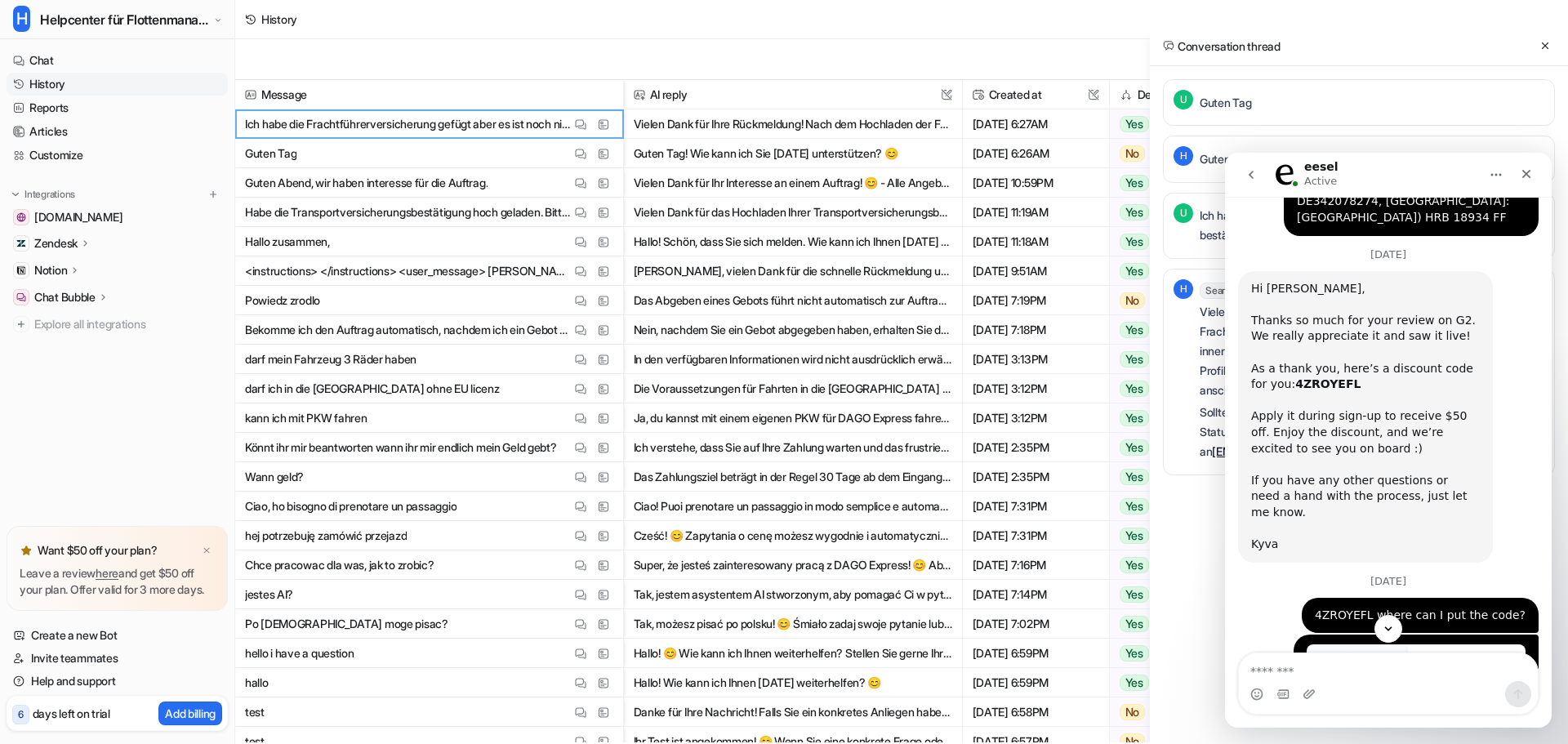
click at [1337, 645] on img "Damian says…" at bounding box center [1416, 705] width 219 height 122
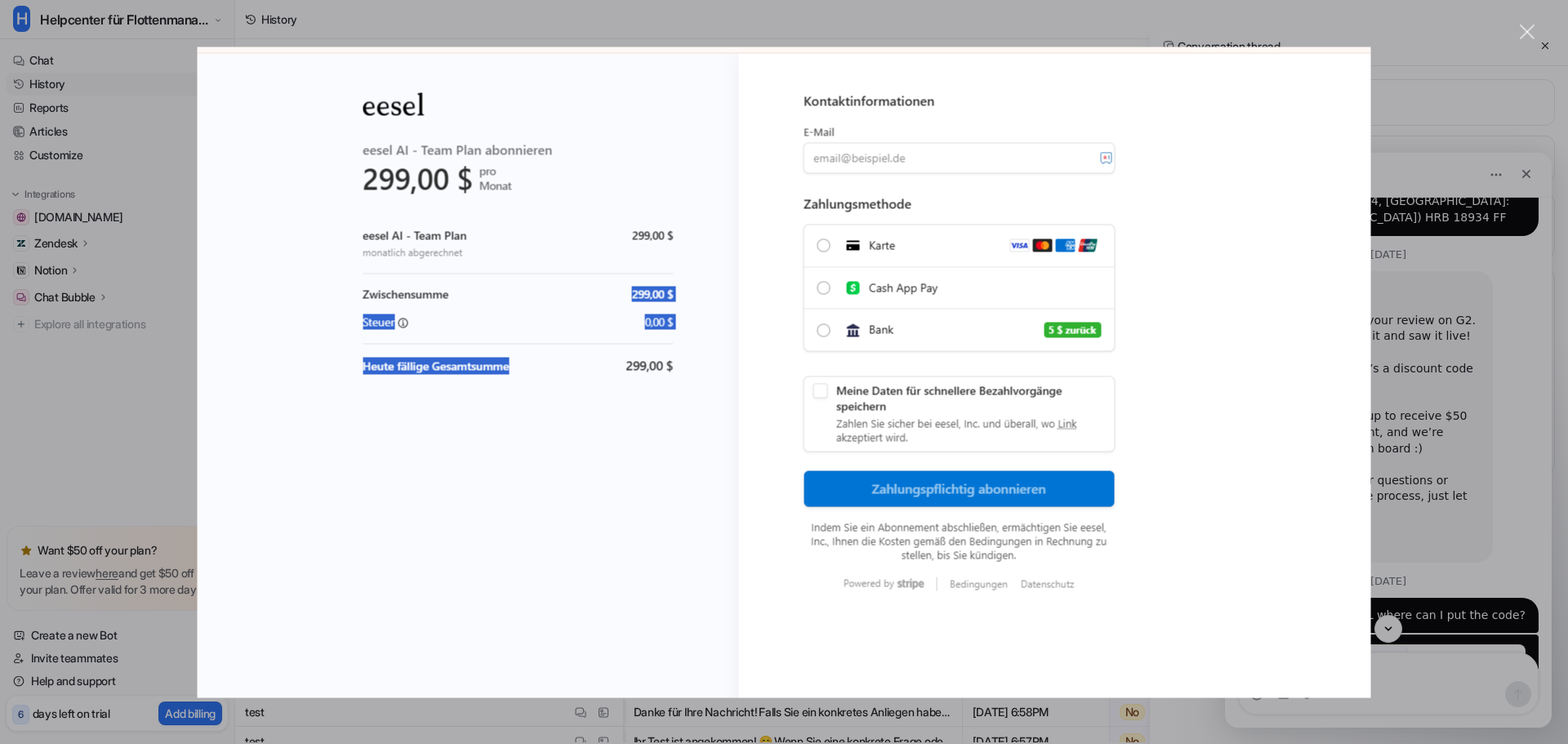
scroll to position [0, 0]
click at [1344, 523] on img "Close" at bounding box center [784, 372] width 1174 height 651
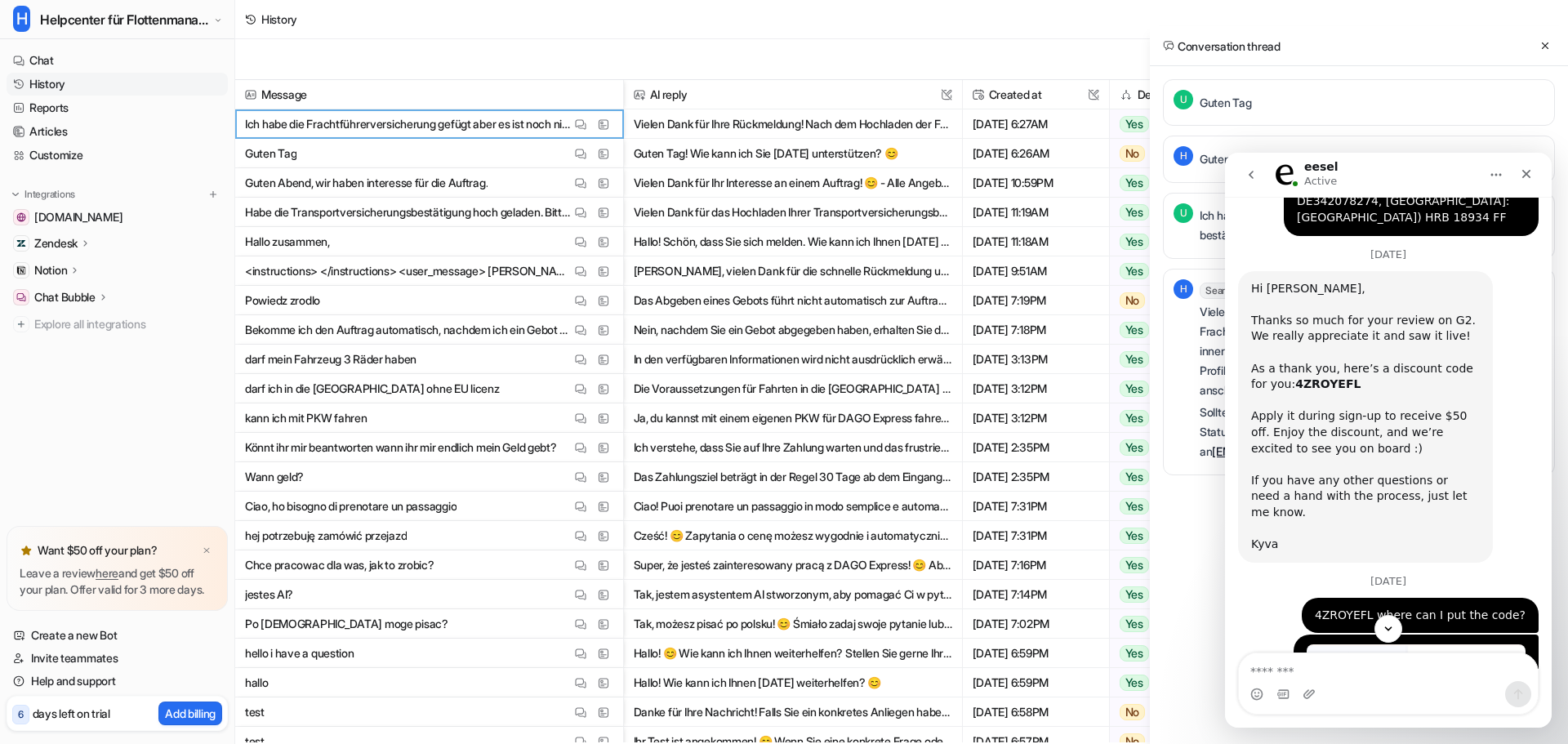
click at [1344, 645] on img "Damian says…" at bounding box center [1416, 705] width 219 height 122
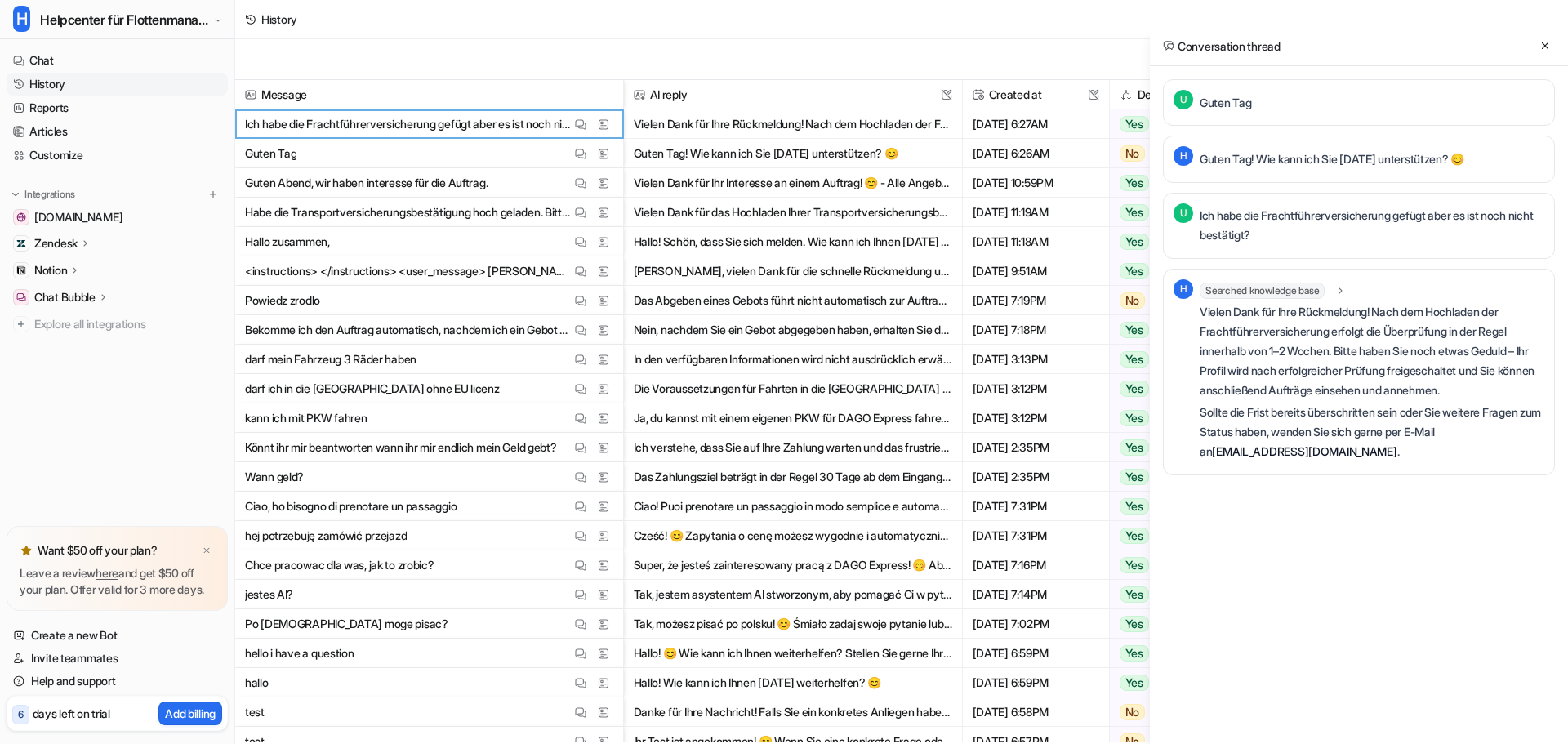
scroll to position [2076, 0]
click at [648, 69] on div "Export chats" at bounding box center [902, 59] width 1333 height 41
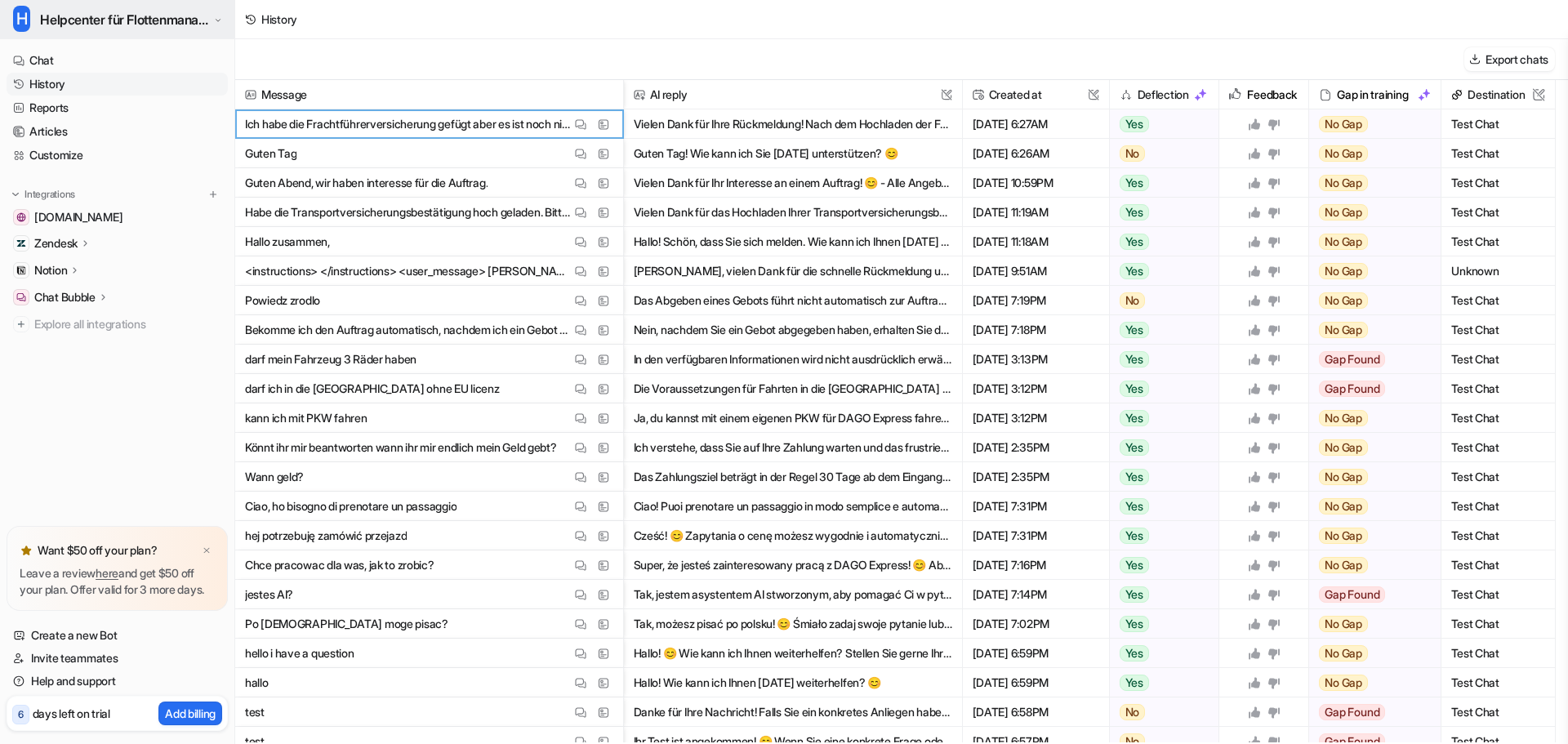
click at [175, 22] on span "Helpcenter für Flottenmanager (CarrierHub)" at bounding box center [124, 19] width 169 height 22
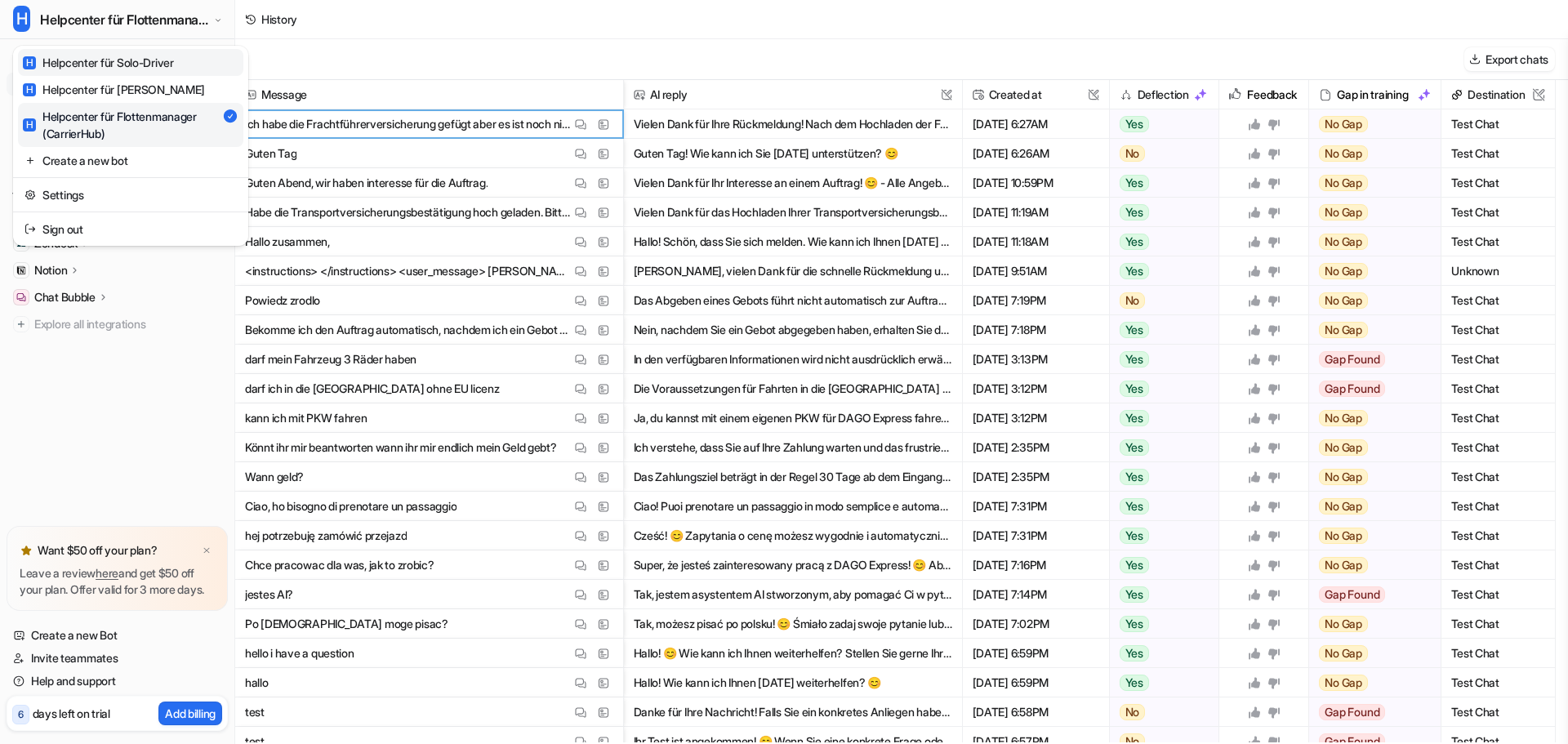
click at [182, 57] on link "H Helpcenter für Solo-Driver" at bounding box center [130, 62] width 225 height 27
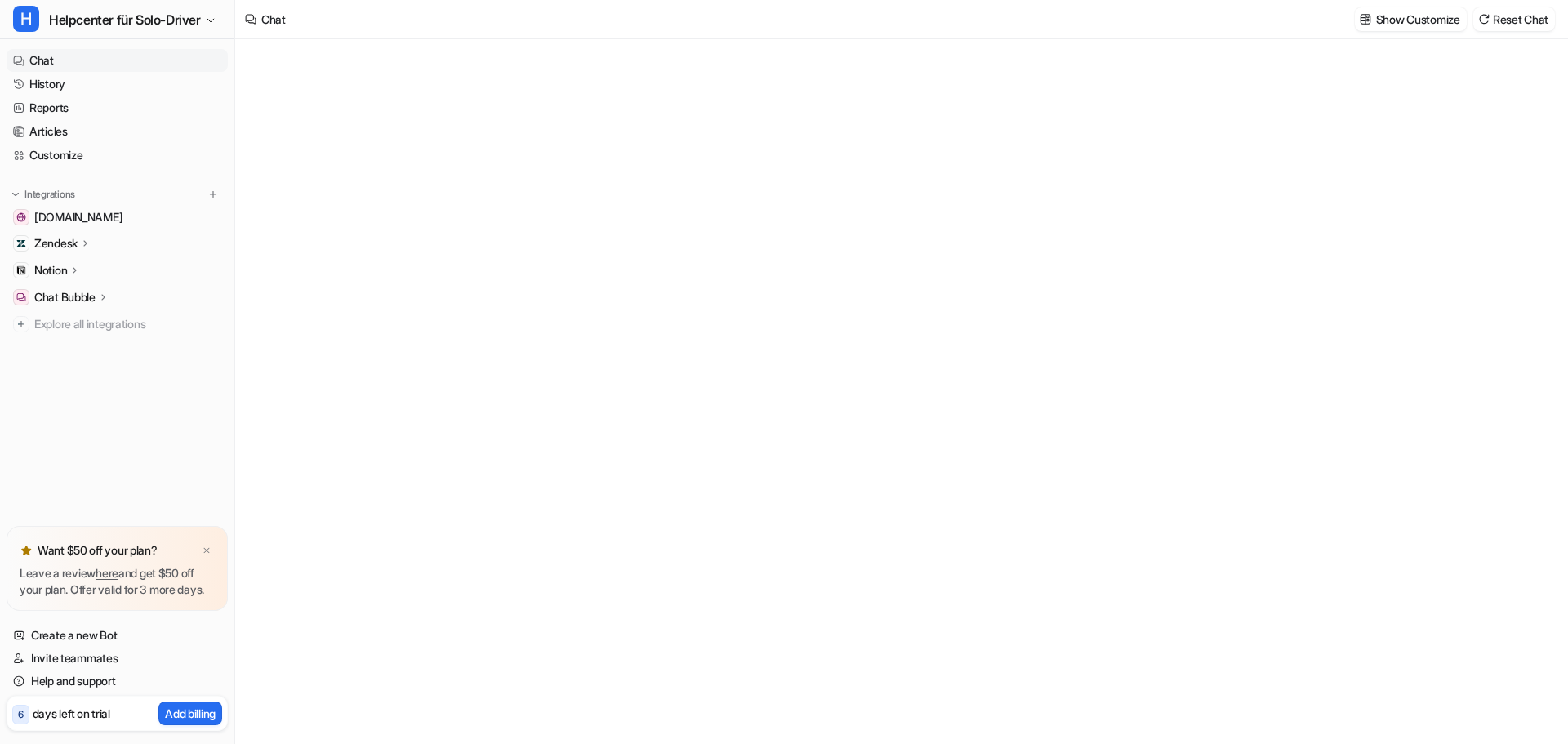
type textarea "**********"
click at [111, 85] on link "History" at bounding box center [117, 84] width 221 height 22
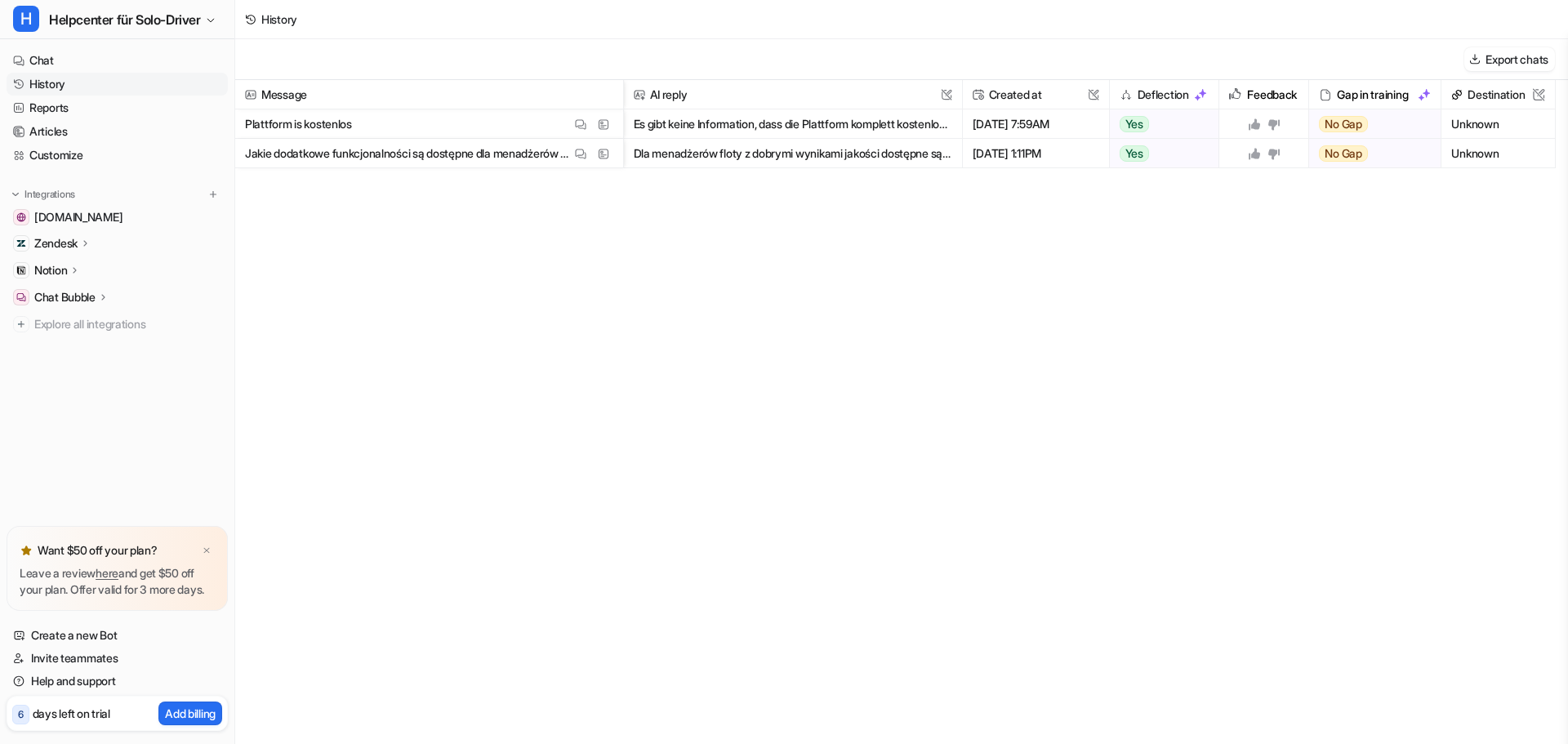
click at [802, 145] on button "Dla menadżerów floty z dobrymi wynikami jakości dostępne są dodatkowe funkcjona…" at bounding box center [792, 154] width 318 height 29
click at [446, 153] on p "Jakie dodatkowe funkcjonalności są dostępne dla menadżerów floty?" at bounding box center [408, 154] width 326 height 29
click at [673, 167] on button "Dla menadżerów floty z dobrymi wynikami jakości dostępne są dodatkowe funkcjona…" at bounding box center [792, 154] width 318 height 29
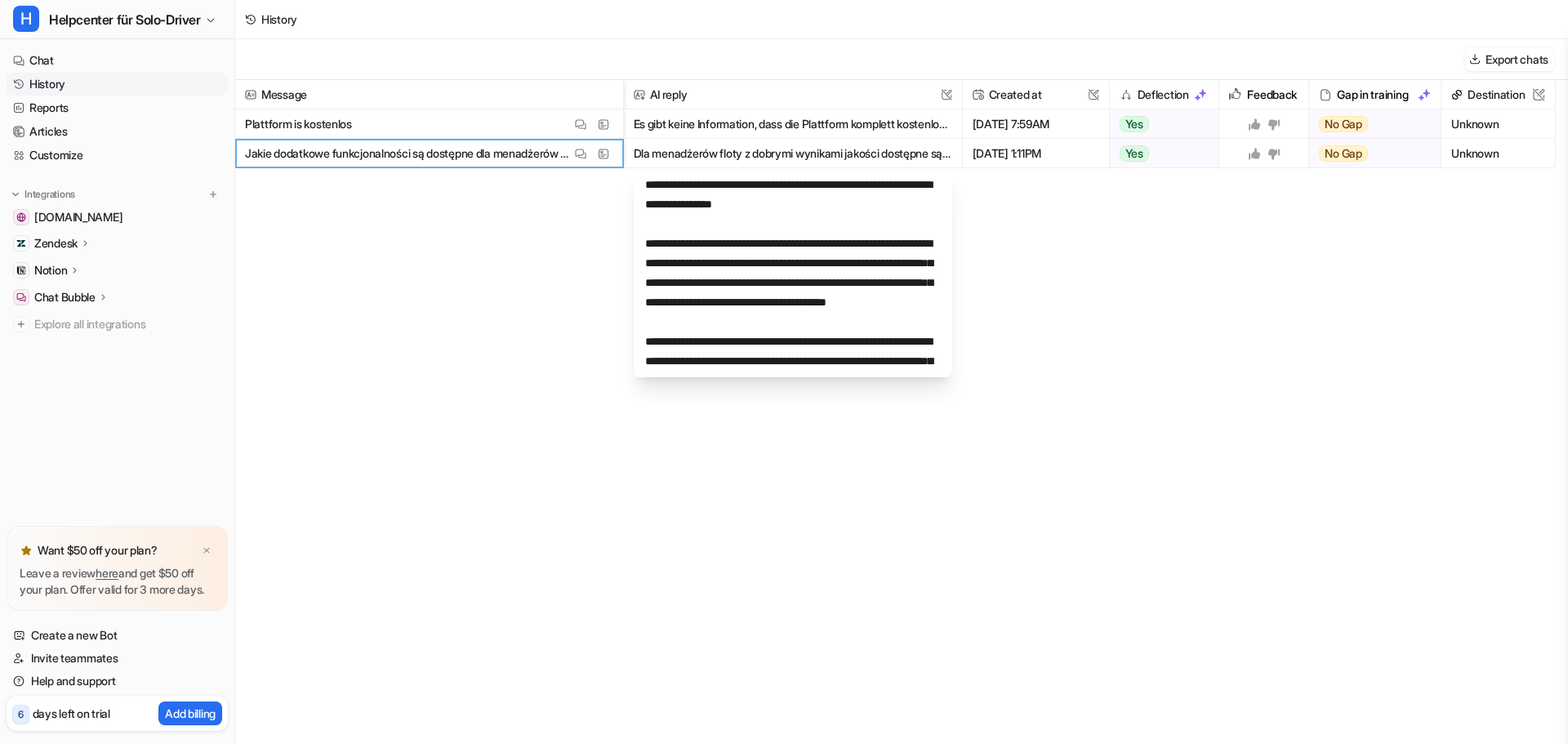
click at [816, 127] on button "Es gibt keine Information, dass die Plattform komplett kostenlos ist. Hinweise …" at bounding box center [792, 124] width 318 height 29
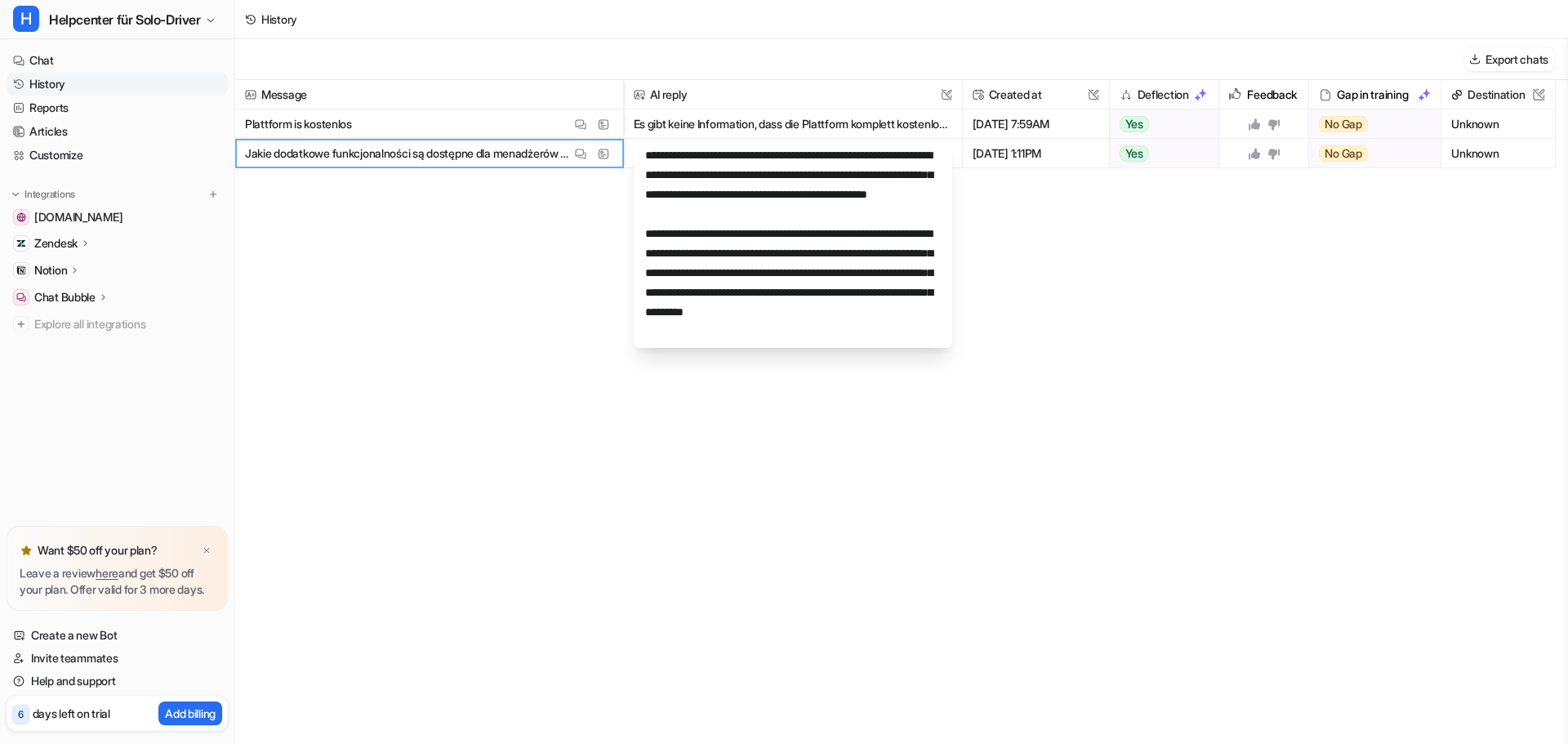
click at [445, 128] on span "Plattform is kostenlos View Thread View Sources" at bounding box center [429, 124] width 375 height 29
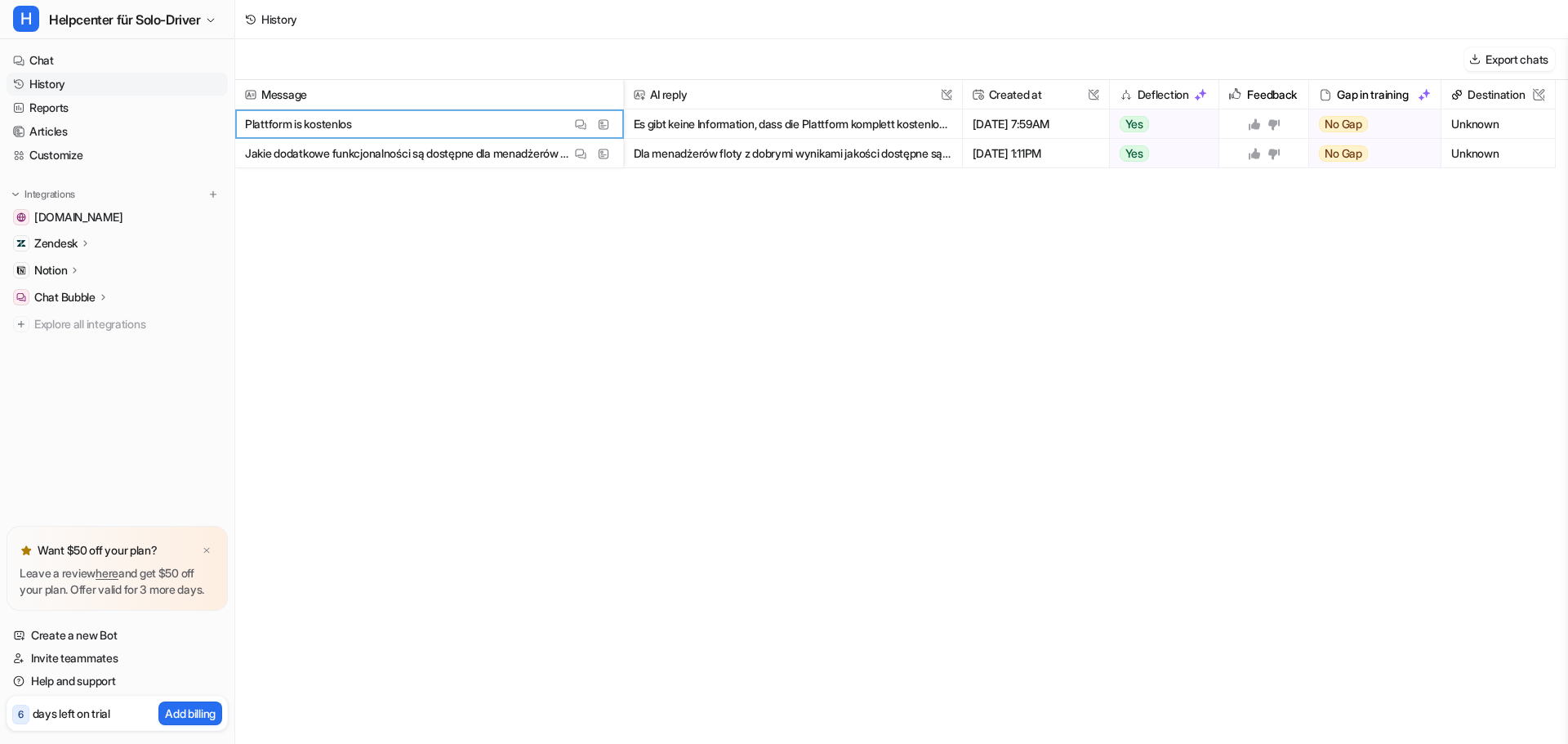
click at [445, 128] on span "Plattform is kostenlos View Thread View Sources" at bounding box center [429, 124] width 375 height 29
click at [656, 119] on span "View Sources" at bounding box center [650, 124] width 72 height 22
click at [853, 132] on button "Es gibt keine Information, dass die Plattform komplett kostenlos ist. Hinweise …" at bounding box center [792, 124] width 318 height 29
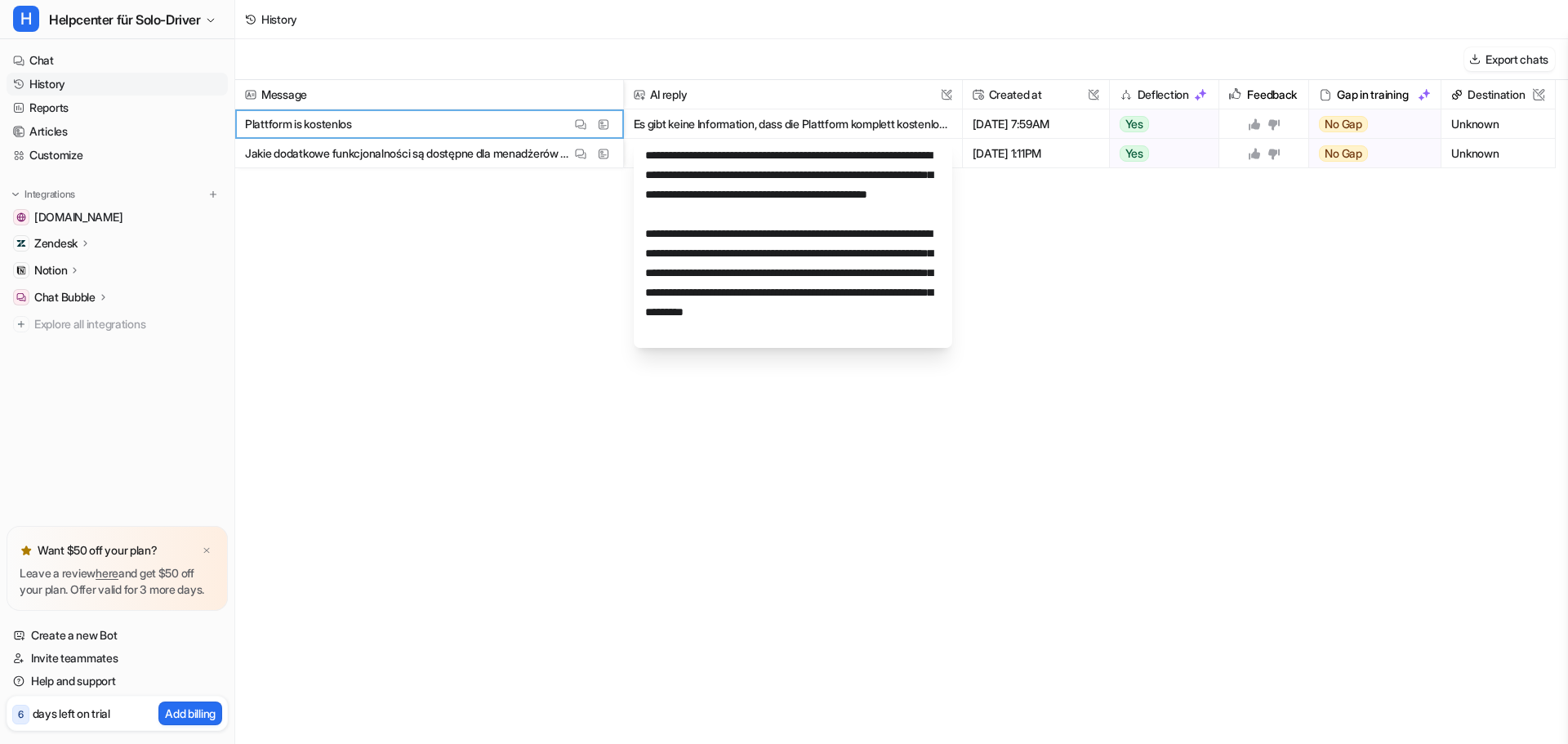
scroll to position [39, 0]
click at [91, 136] on link "Articles" at bounding box center [117, 131] width 221 height 22
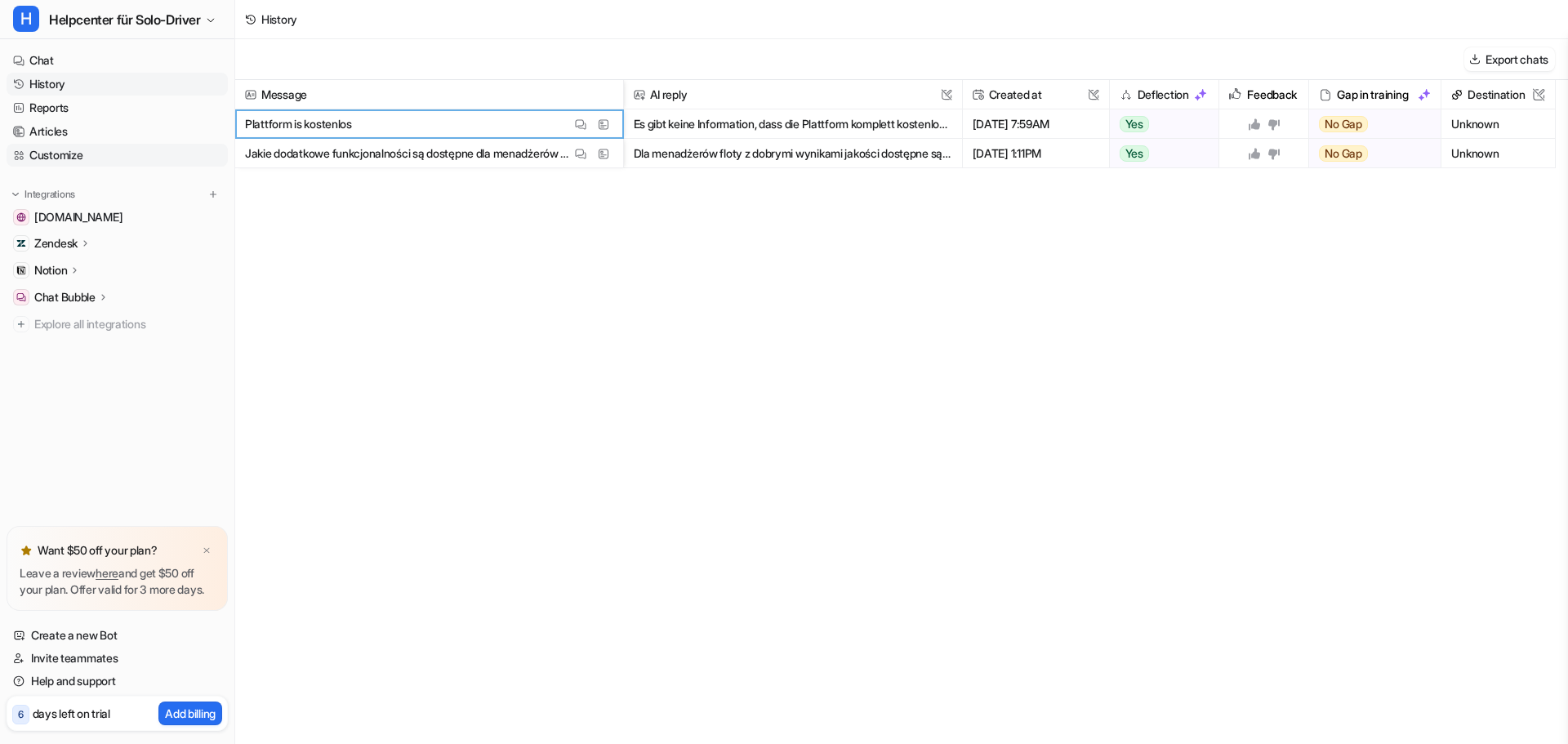
click at [92, 149] on link "Customize" at bounding box center [117, 155] width 221 height 22
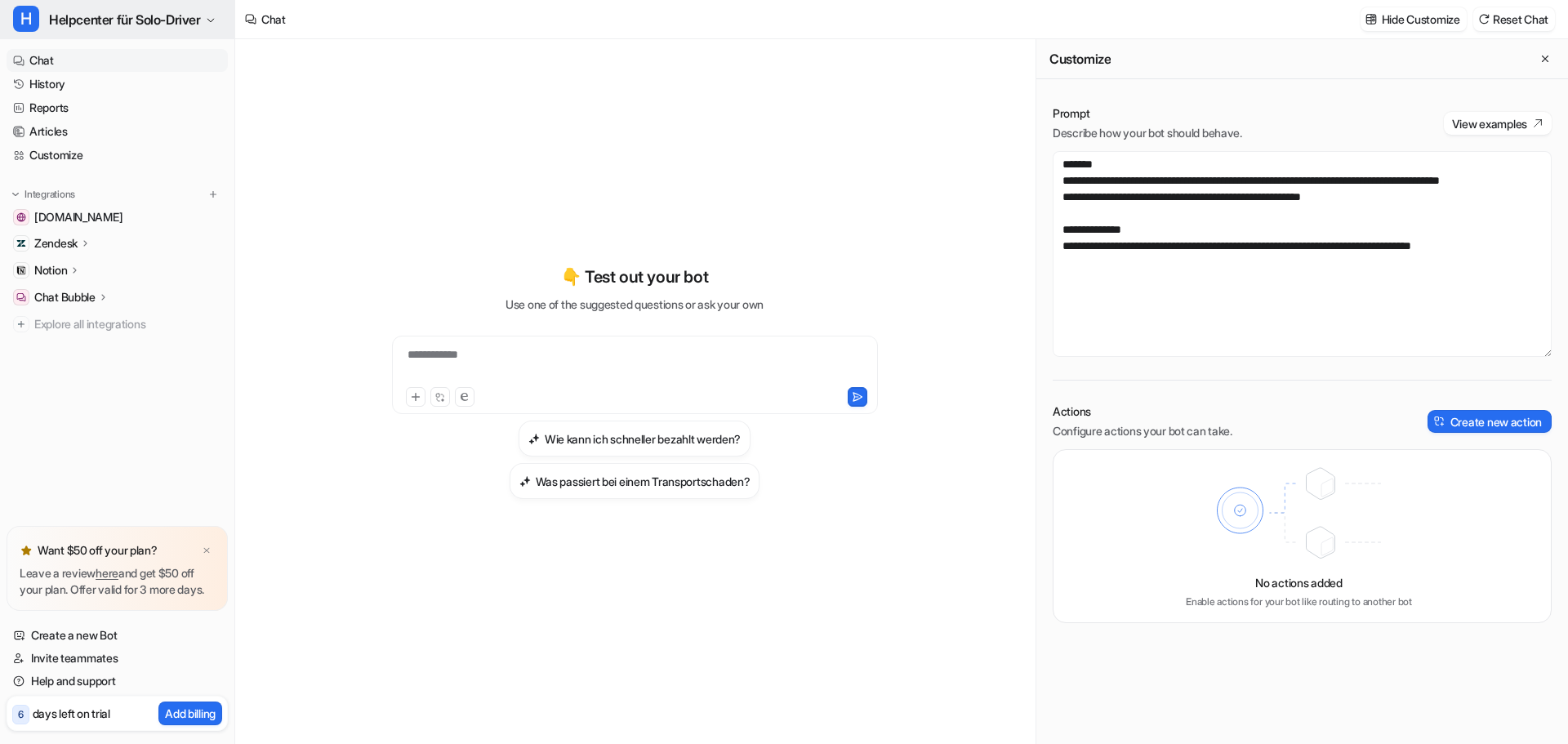
click at [160, 20] on span "Helpcenter für Solo-Driver" at bounding box center [125, 19] width 152 height 22
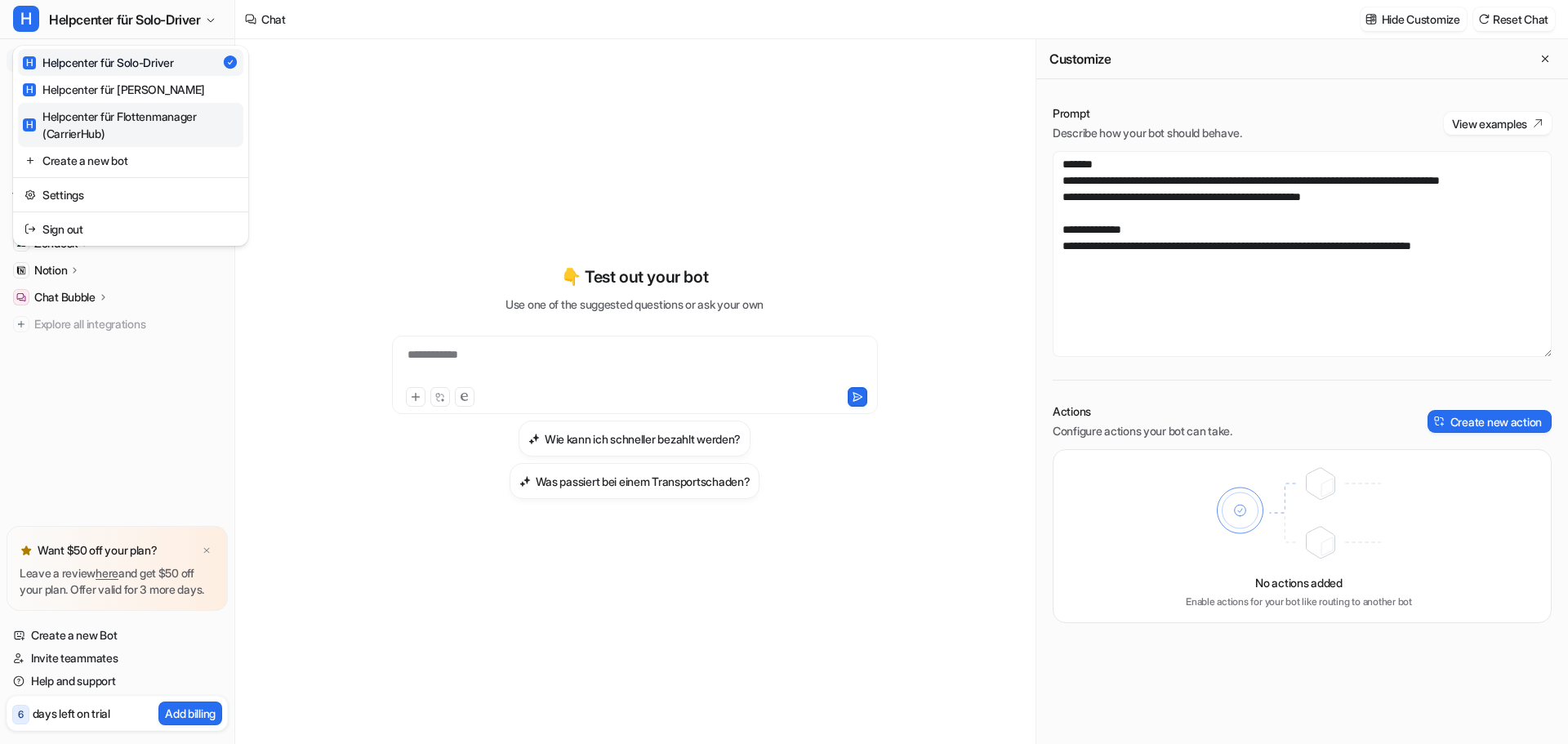
click at [196, 118] on div "H Helpcenter für Flottenmanager (CarrierHub)" at bounding box center [130, 125] width 216 height 35
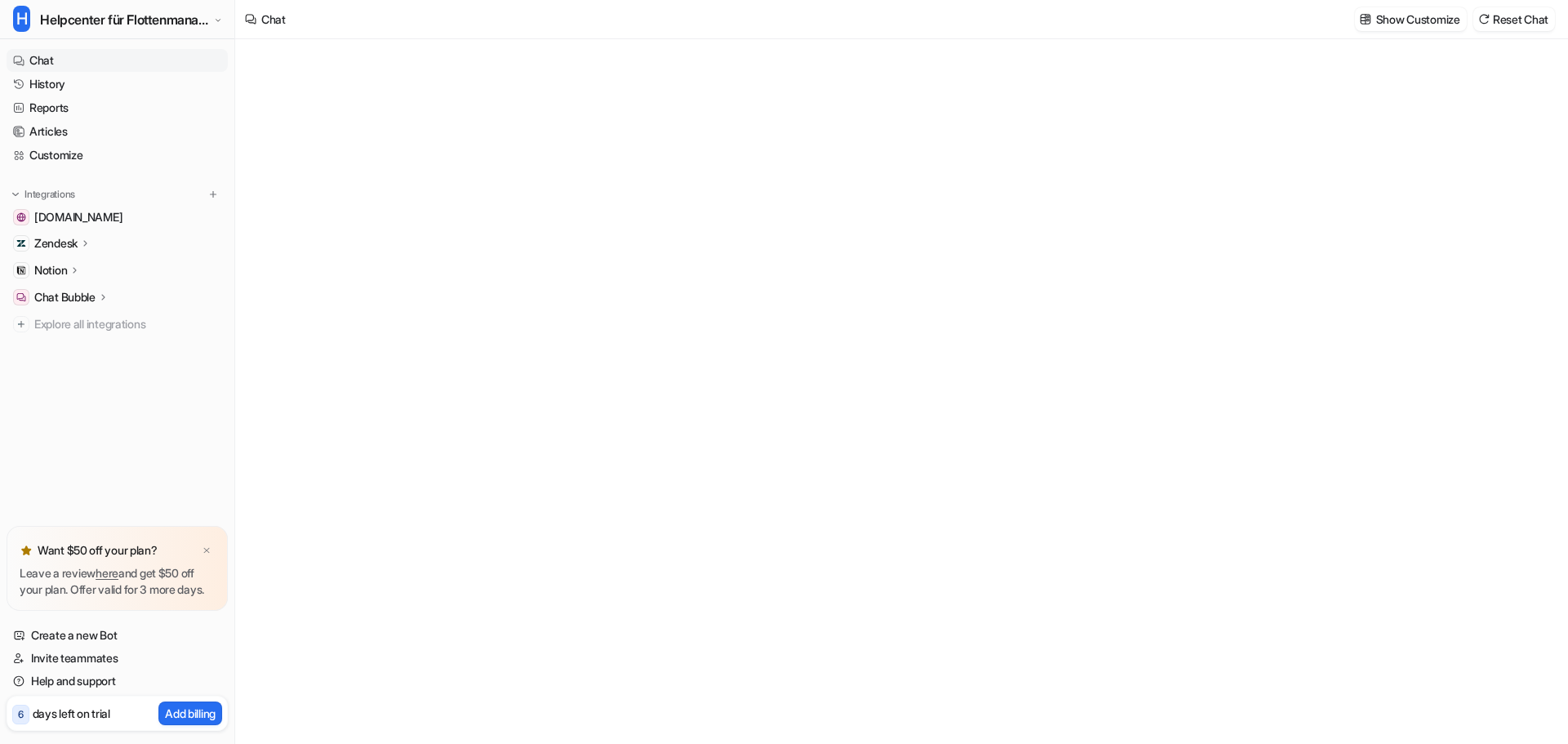
type textarea "**********"
click at [107, 85] on link "History" at bounding box center [117, 84] width 221 height 22
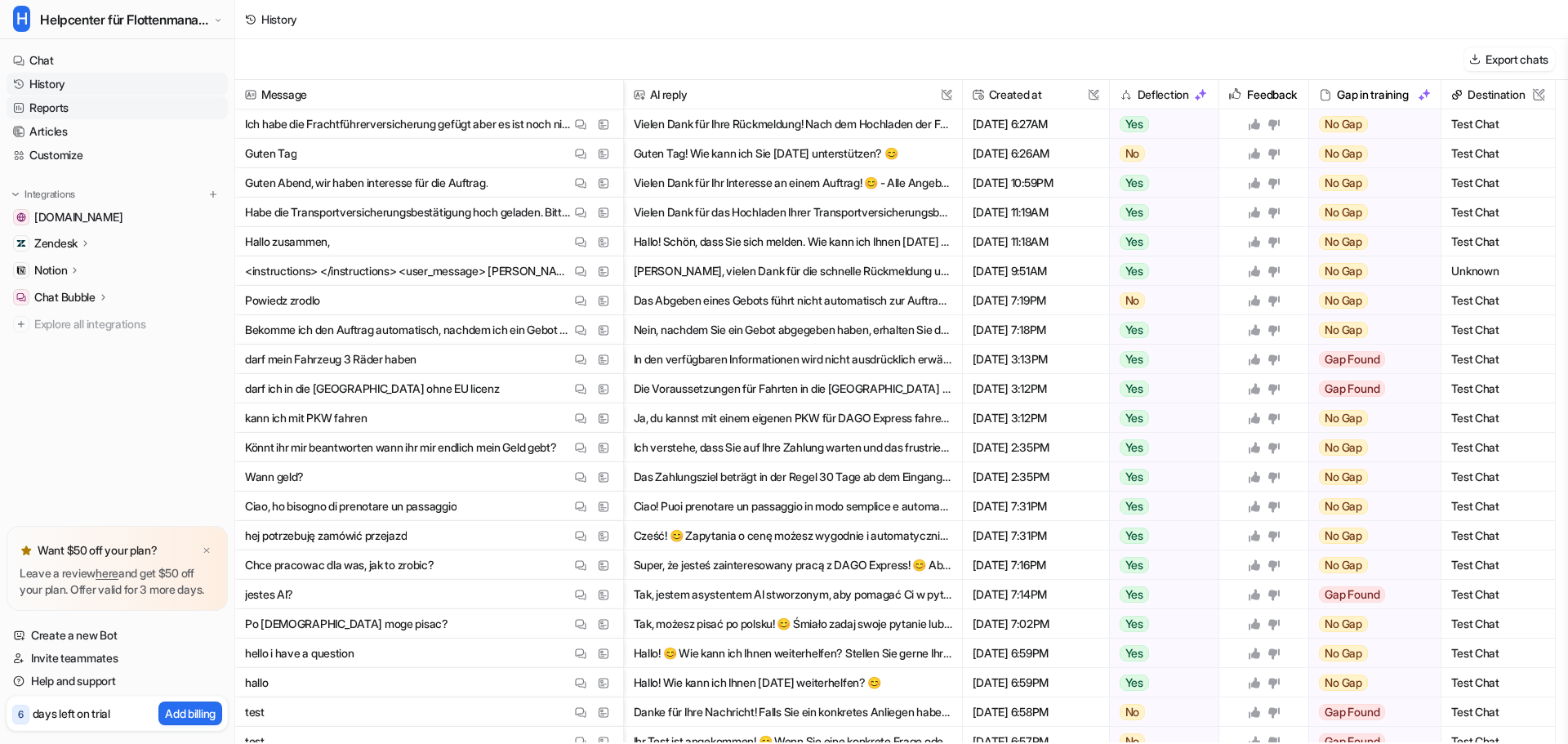
click at [106, 117] on link "Reports" at bounding box center [117, 108] width 221 height 22
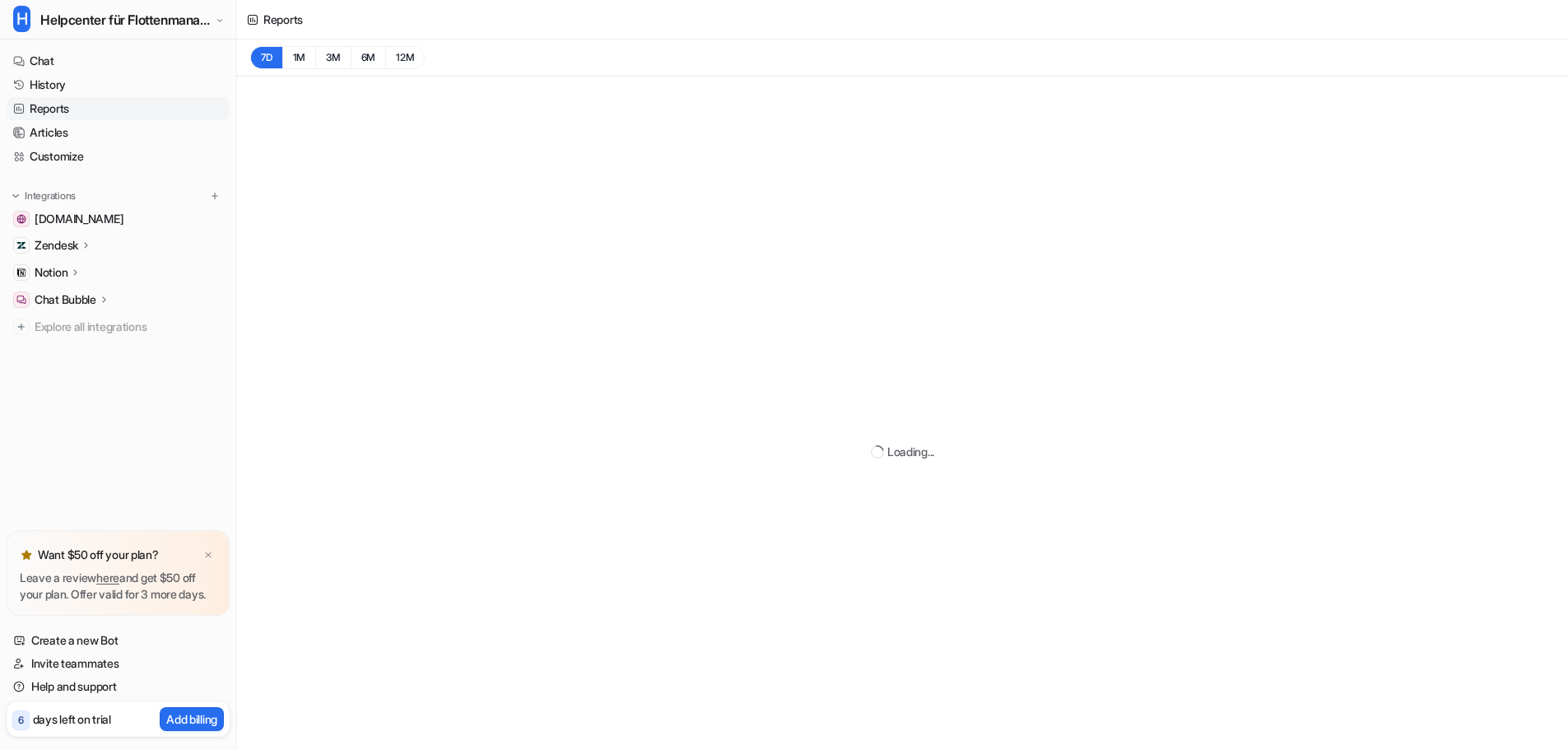
click at [112, 110] on link "Reports" at bounding box center [118, 109] width 223 height 23
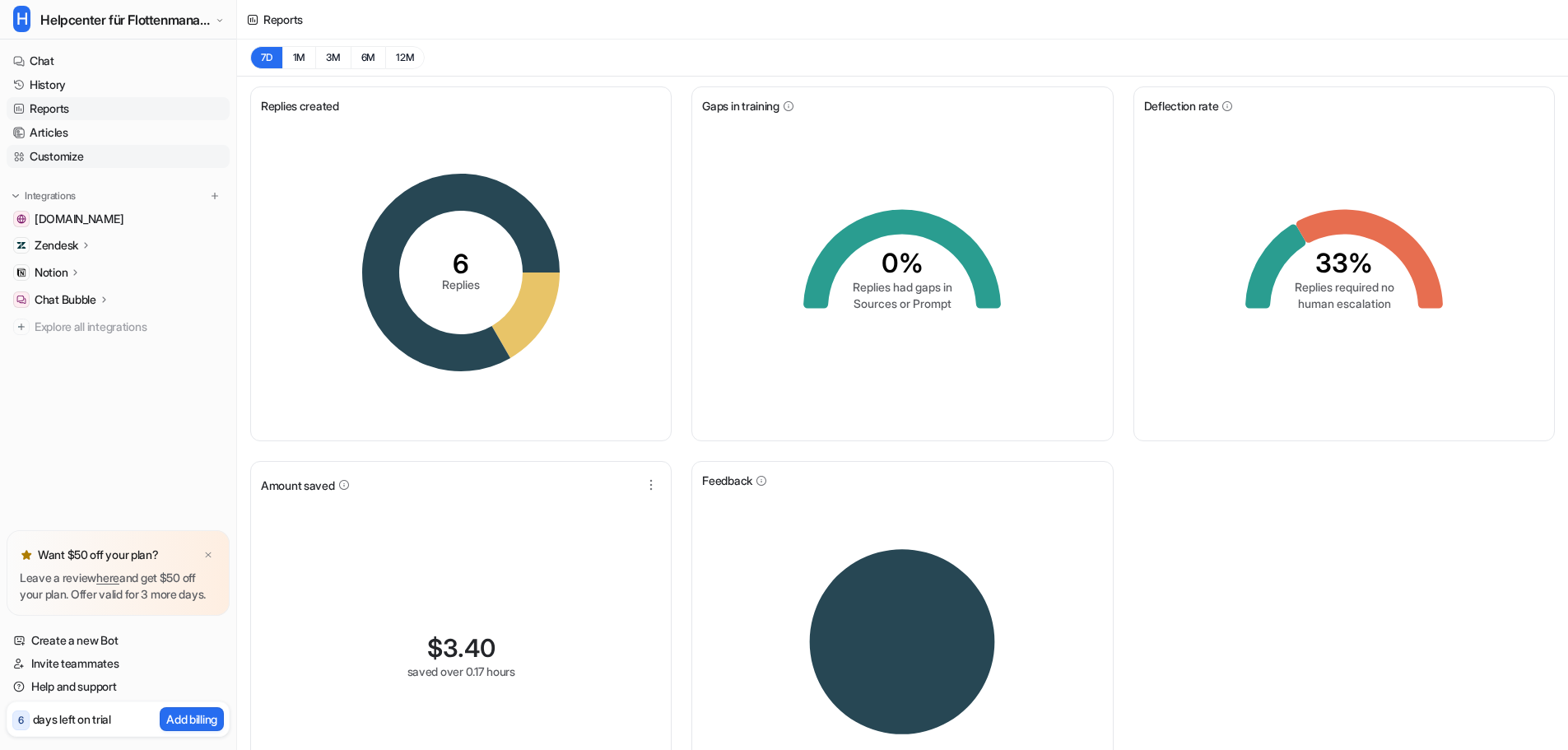
click at [117, 151] on link "Customize" at bounding box center [118, 157] width 223 height 23
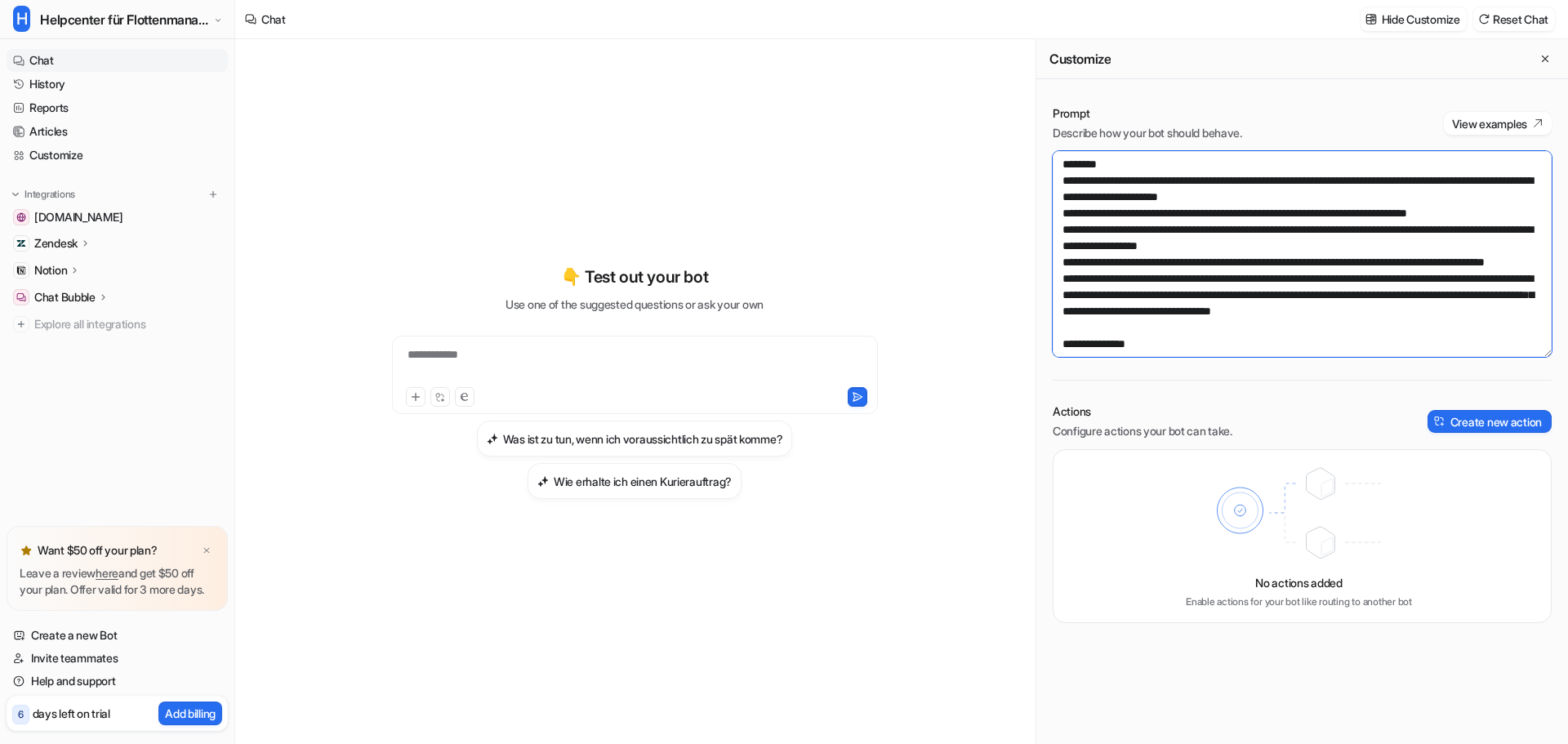
click at [1338, 173] on textarea at bounding box center [1302, 254] width 499 height 205
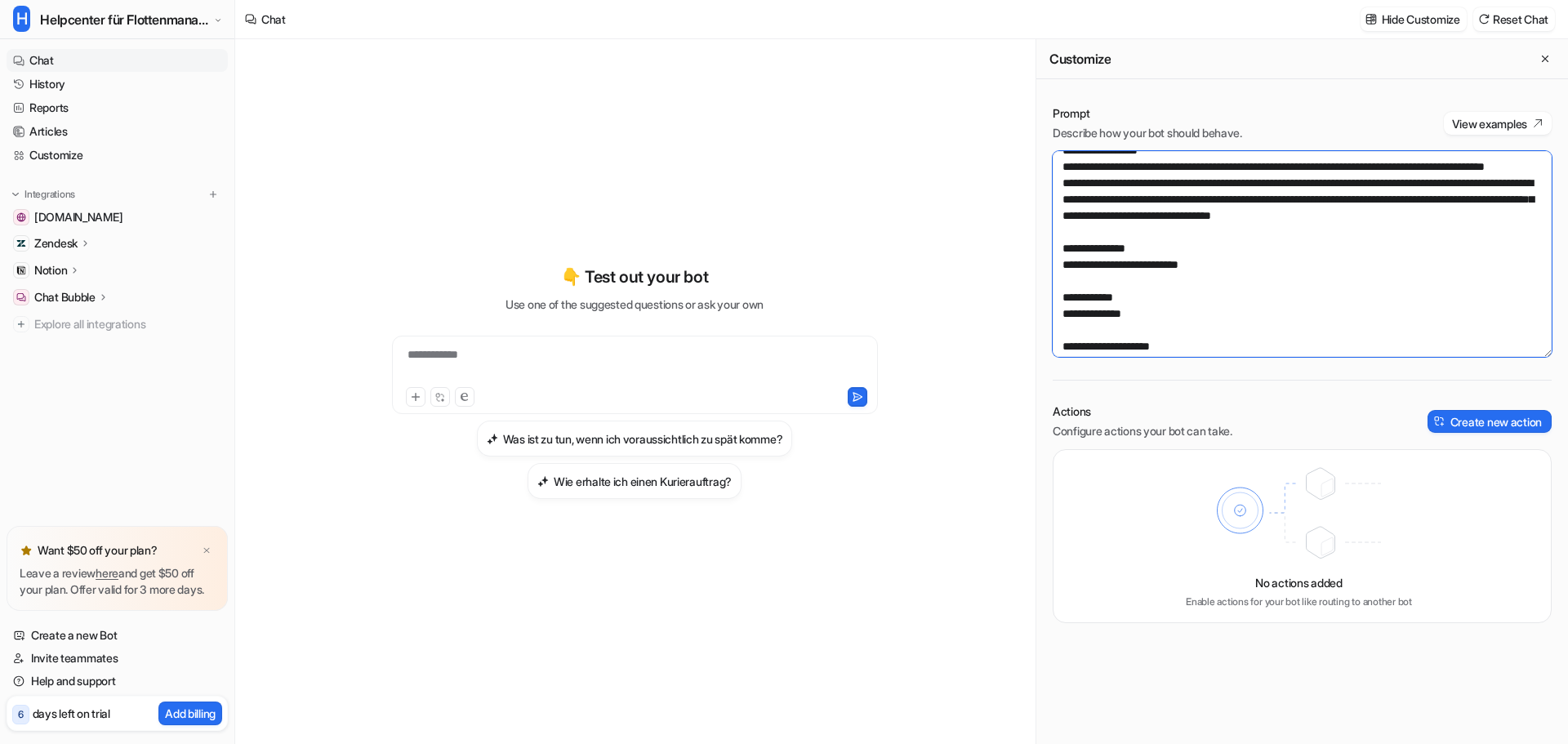
scroll to position [229, 0]
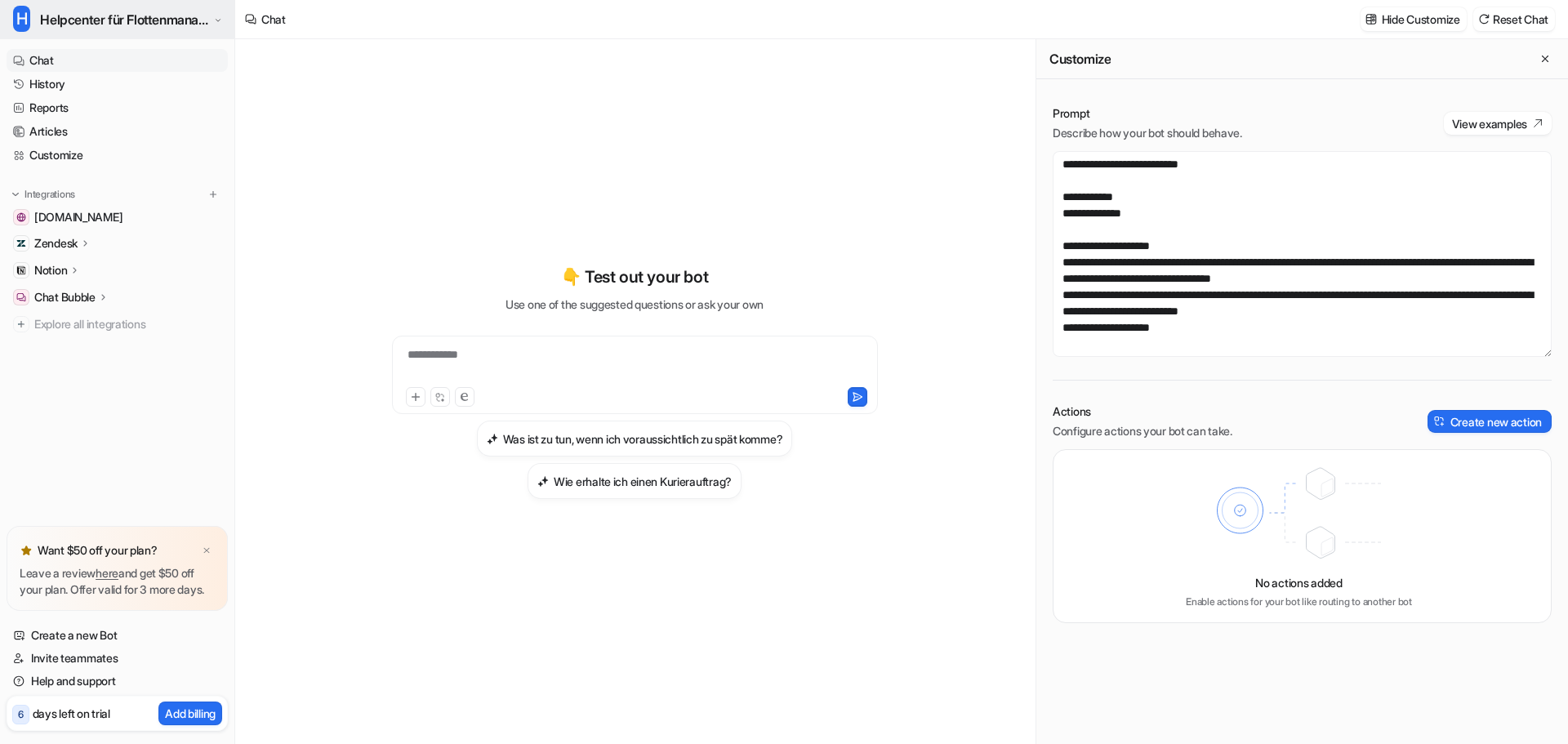
click at [164, 22] on span "Helpcenter für Flottenmanager (CarrierHub)" at bounding box center [124, 19] width 169 height 22
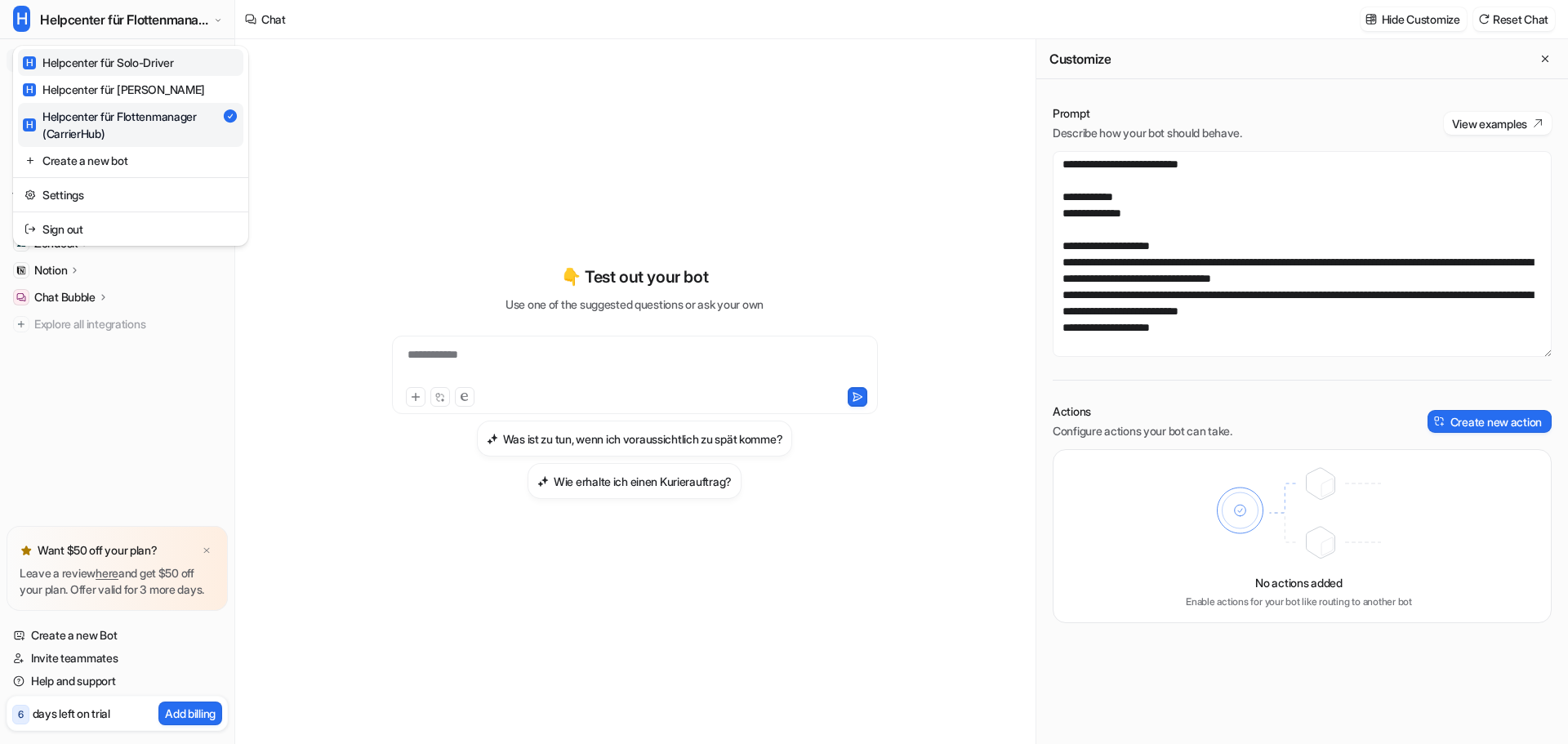
click at [174, 59] on div "H Helpcenter für Solo-Driver" at bounding box center [98, 62] width 151 height 17
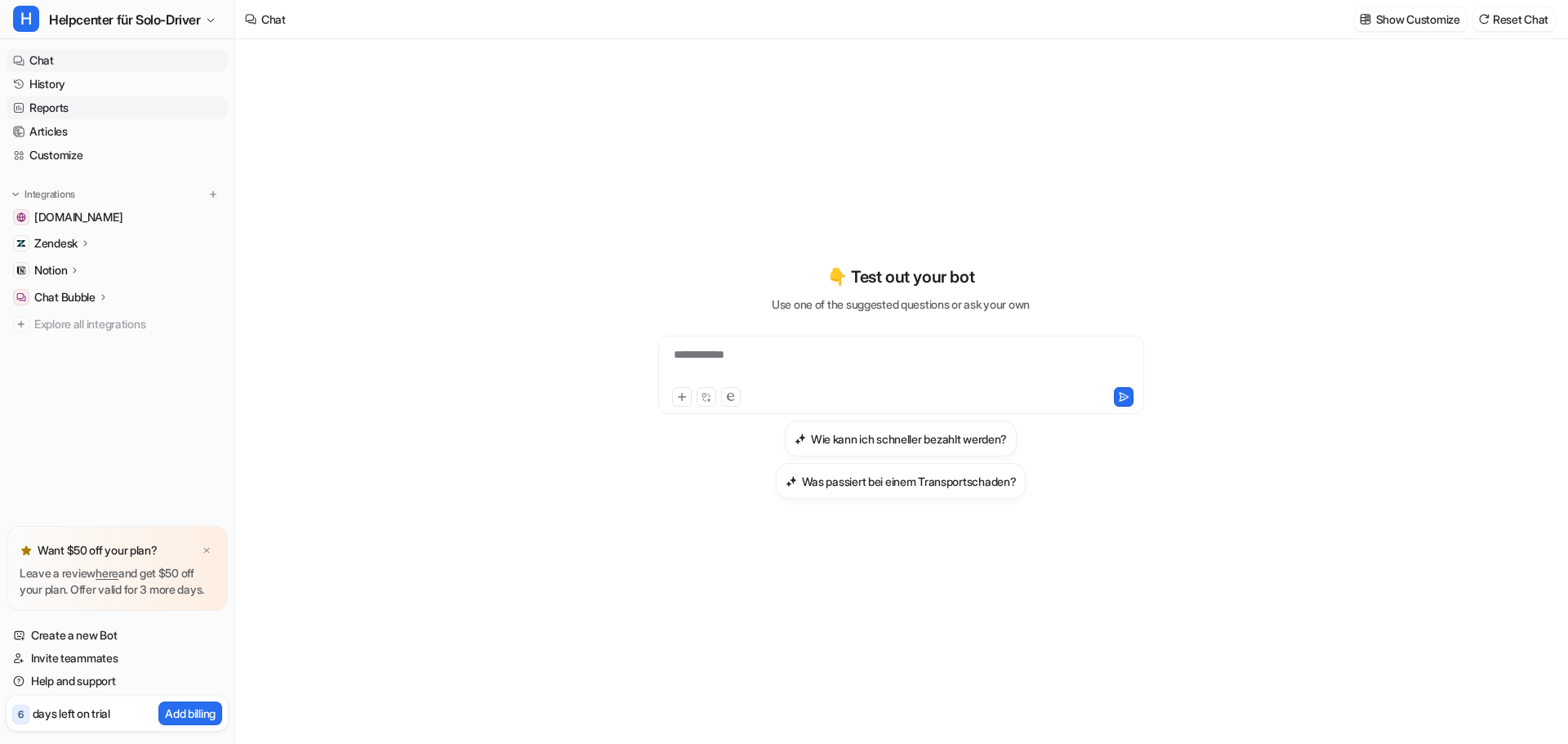
click at [98, 110] on link "Reports" at bounding box center [117, 108] width 221 height 22
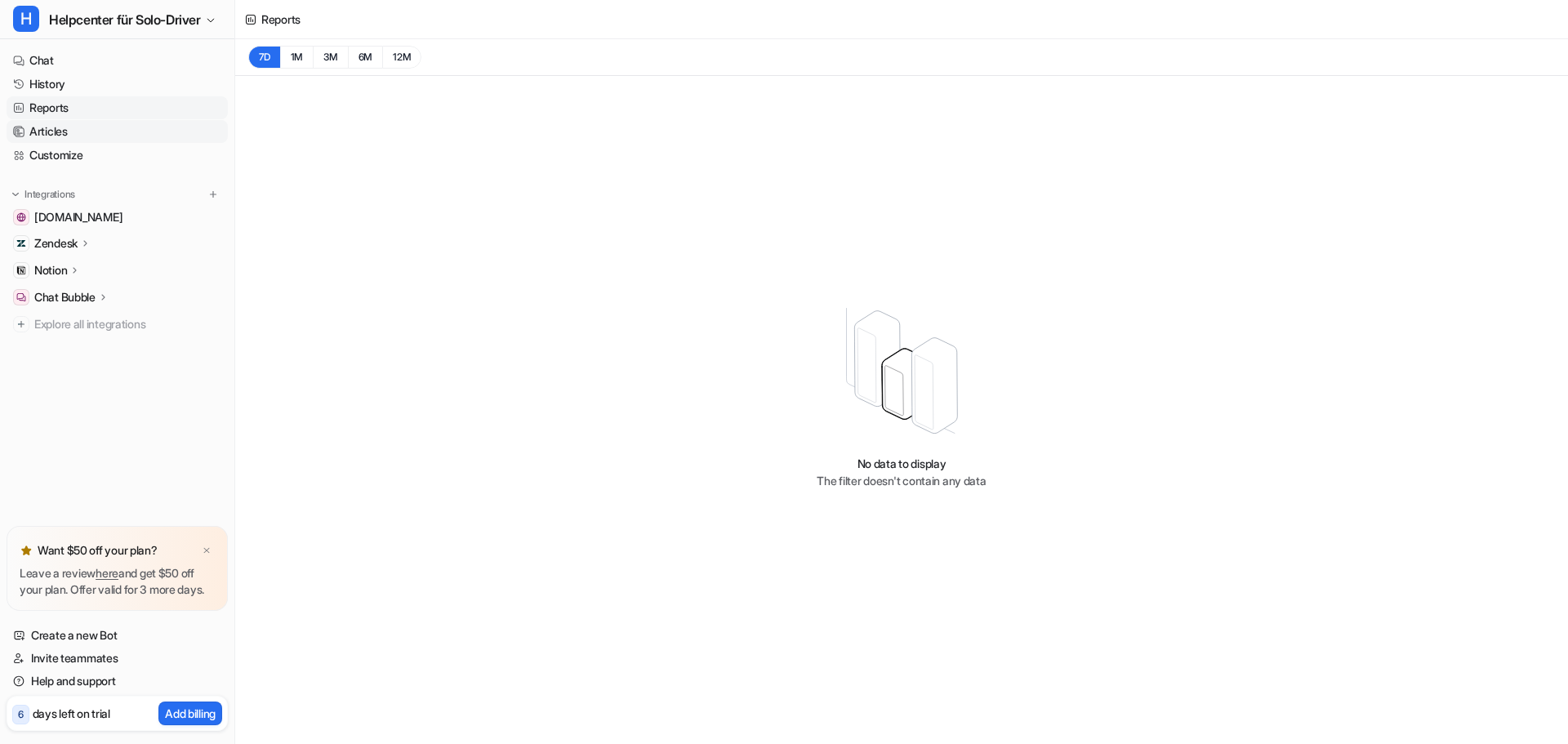
click at [101, 120] on link "Articles" at bounding box center [117, 131] width 221 height 22
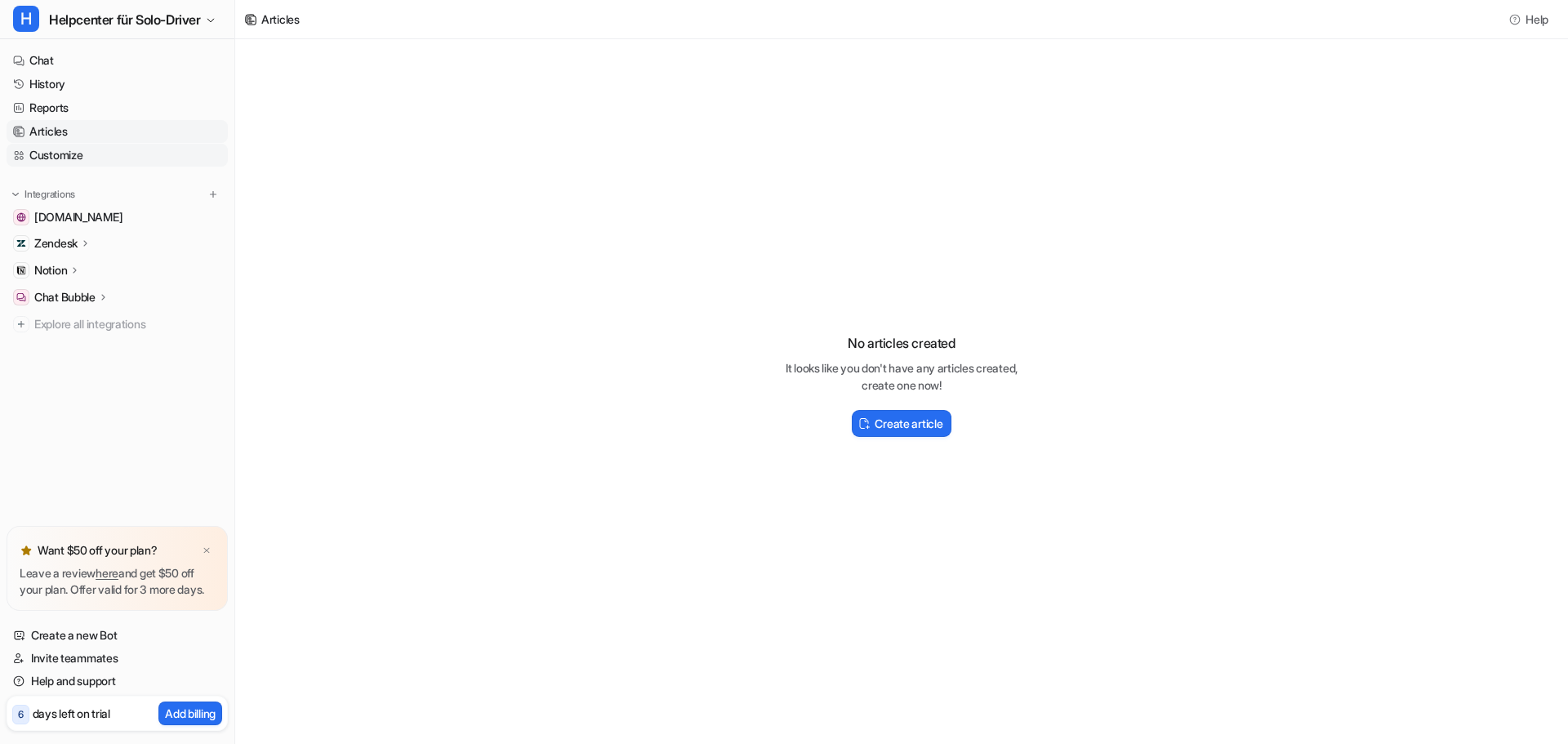
click at [76, 148] on link "Customize" at bounding box center [117, 155] width 221 height 22
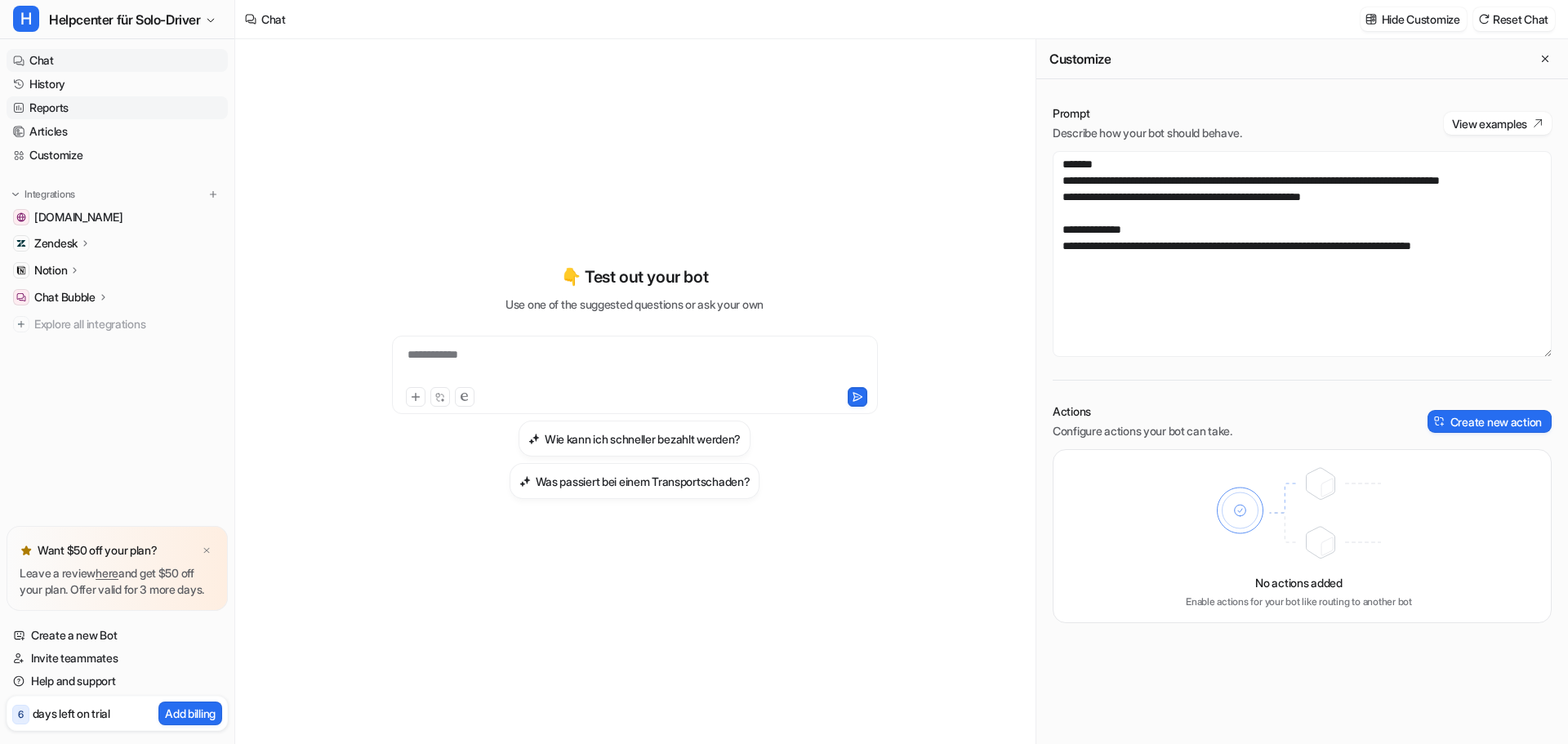
click at [172, 109] on link "Reports" at bounding box center [117, 108] width 221 height 22
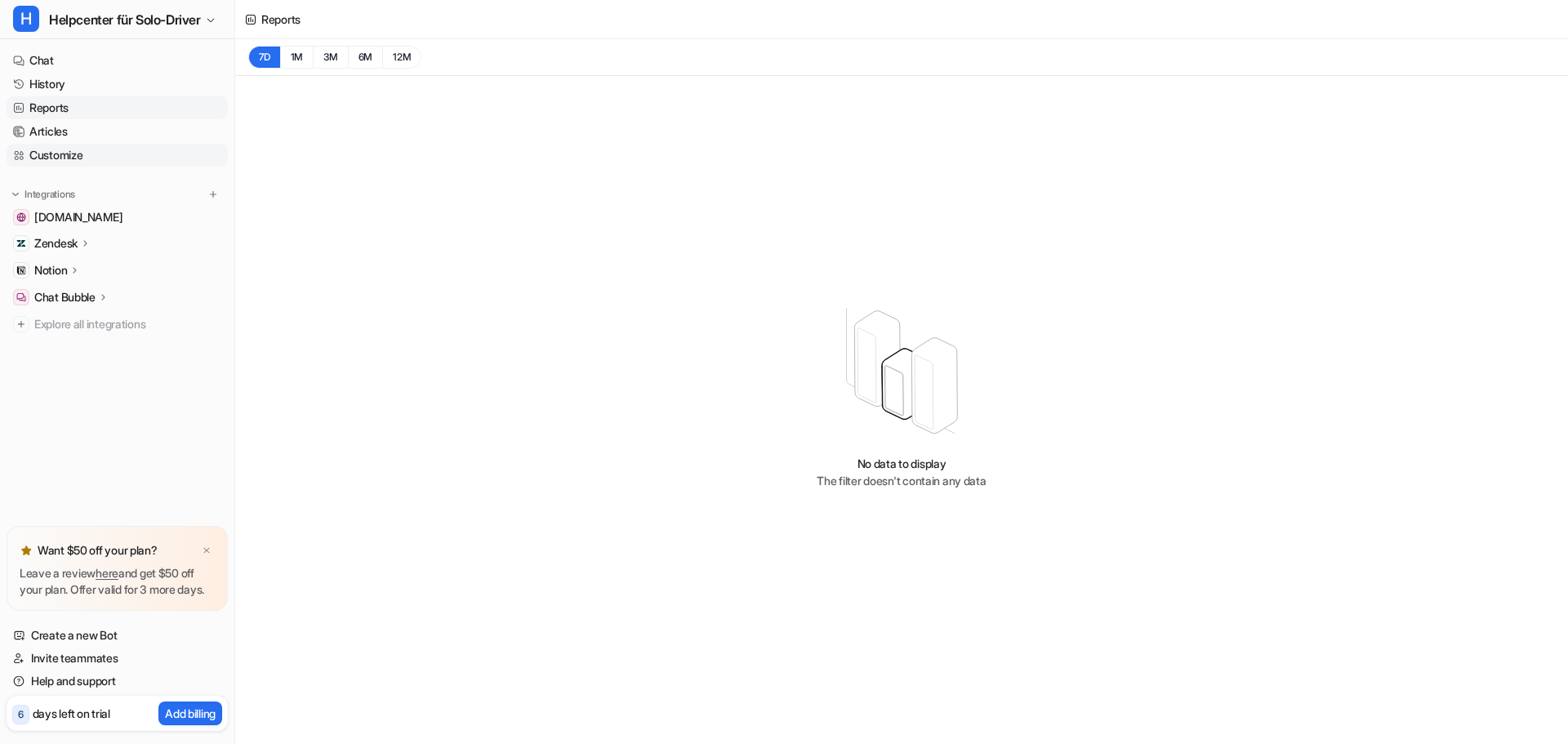
click at [125, 156] on link "Customize" at bounding box center [117, 155] width 221 height 22
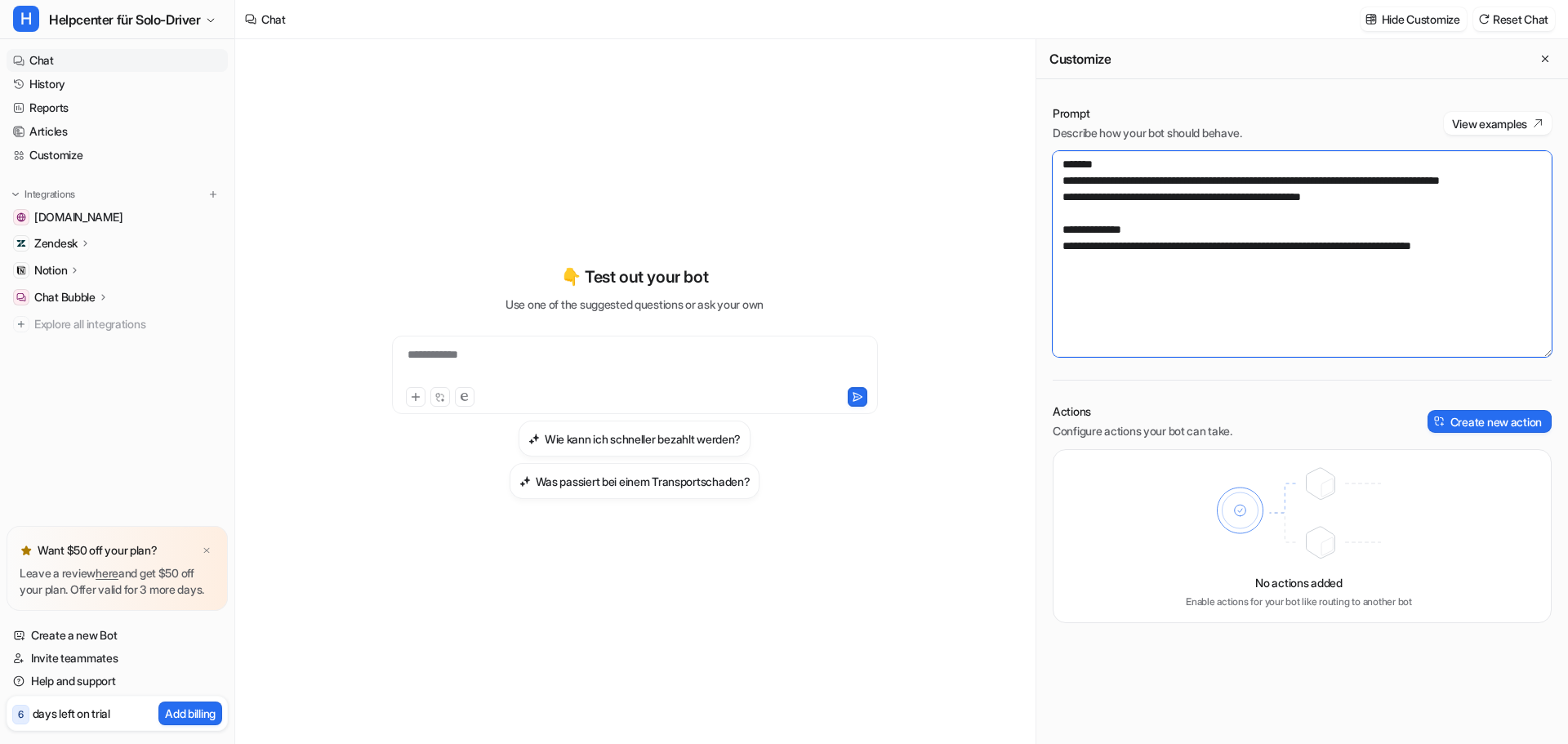
click at [1227, 252] on textarea "**********" at bounding box center [1302, 254] width 499 height 205
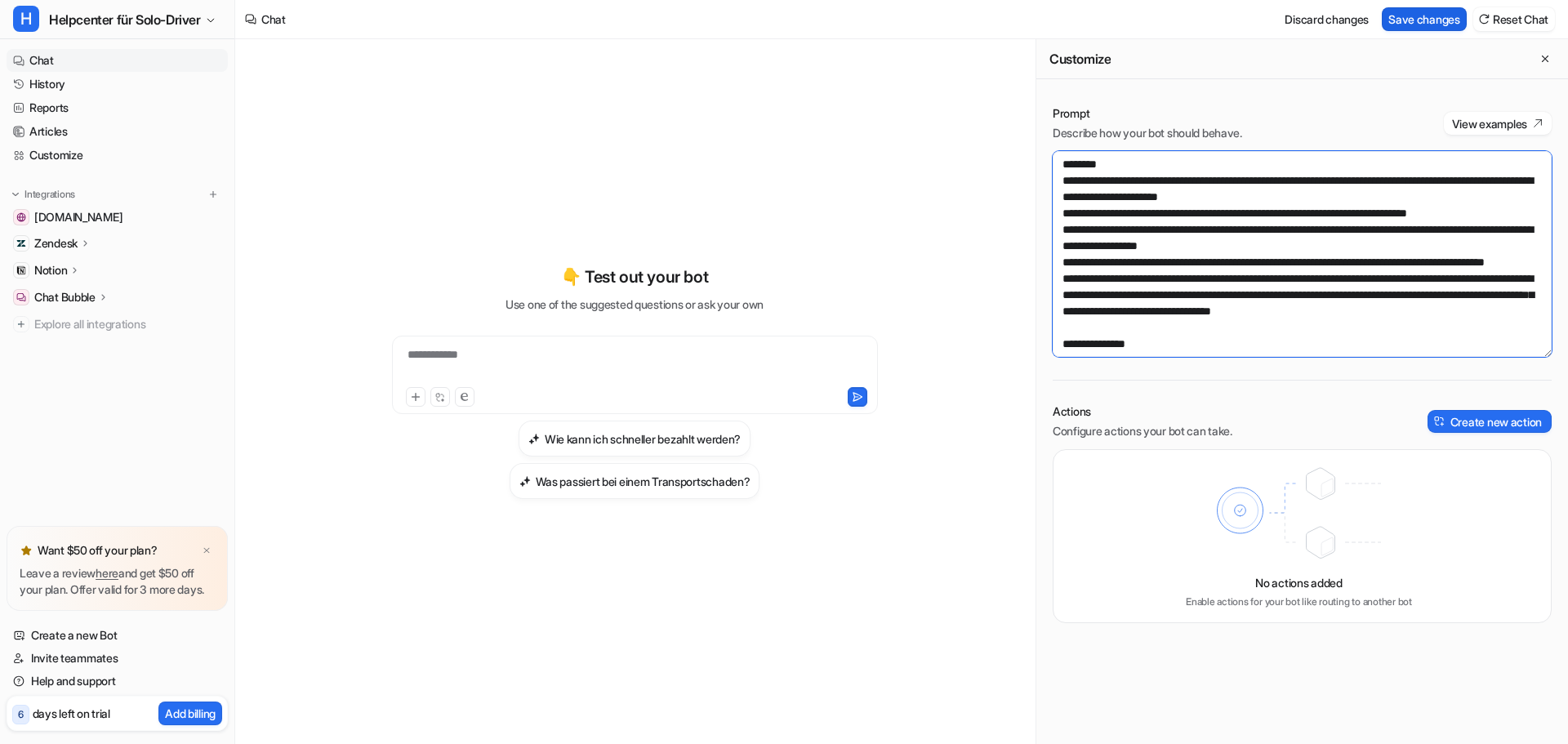
type textarea "**********"
click at [1441, 21] on button "Save changes" at bounding box center [1424, 19] width 85 height 23
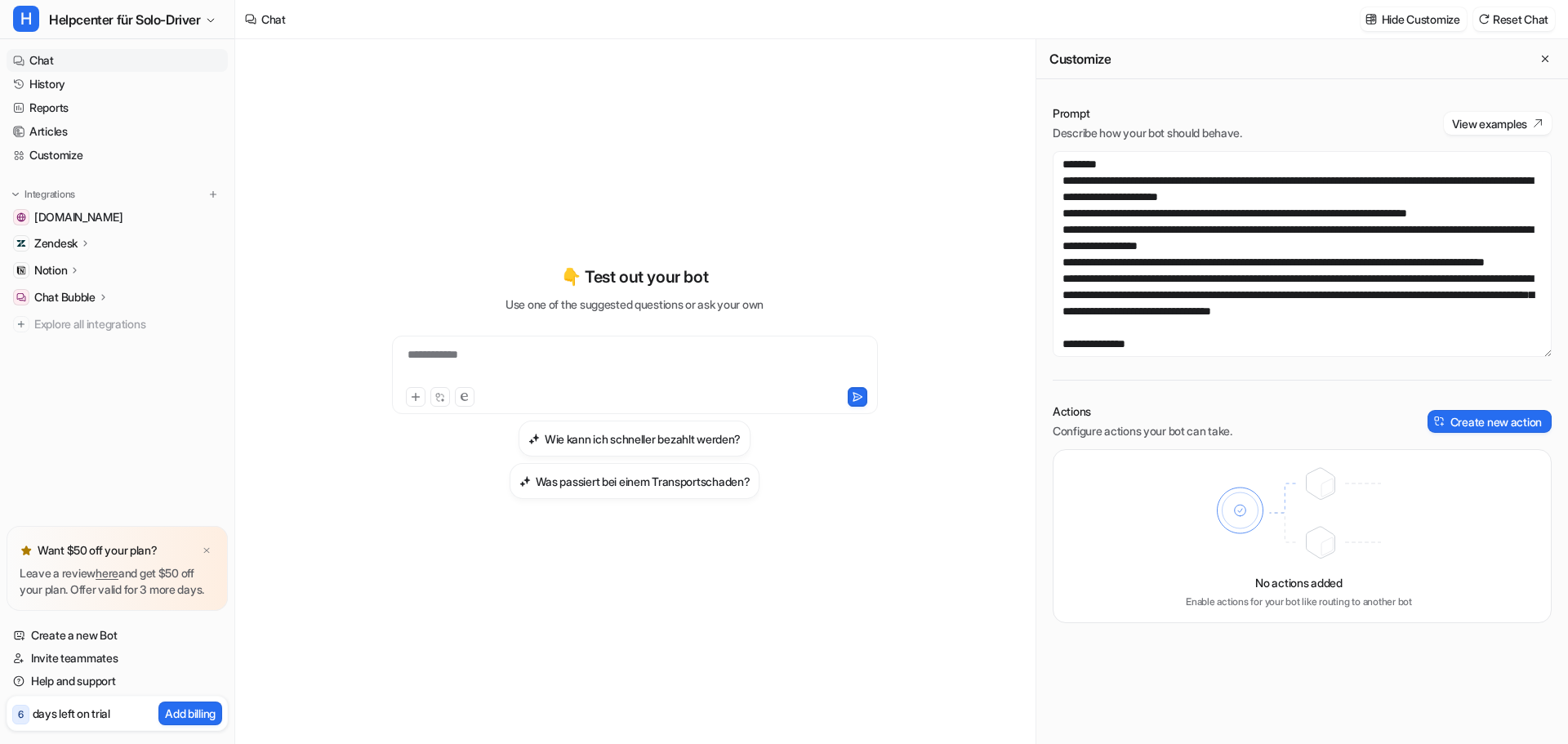
scroll to position [2139, 0]
click at [149, 21] on span "Helpcenter für Solo-Driver" at bounding box center [125, 19] width 152 height 22
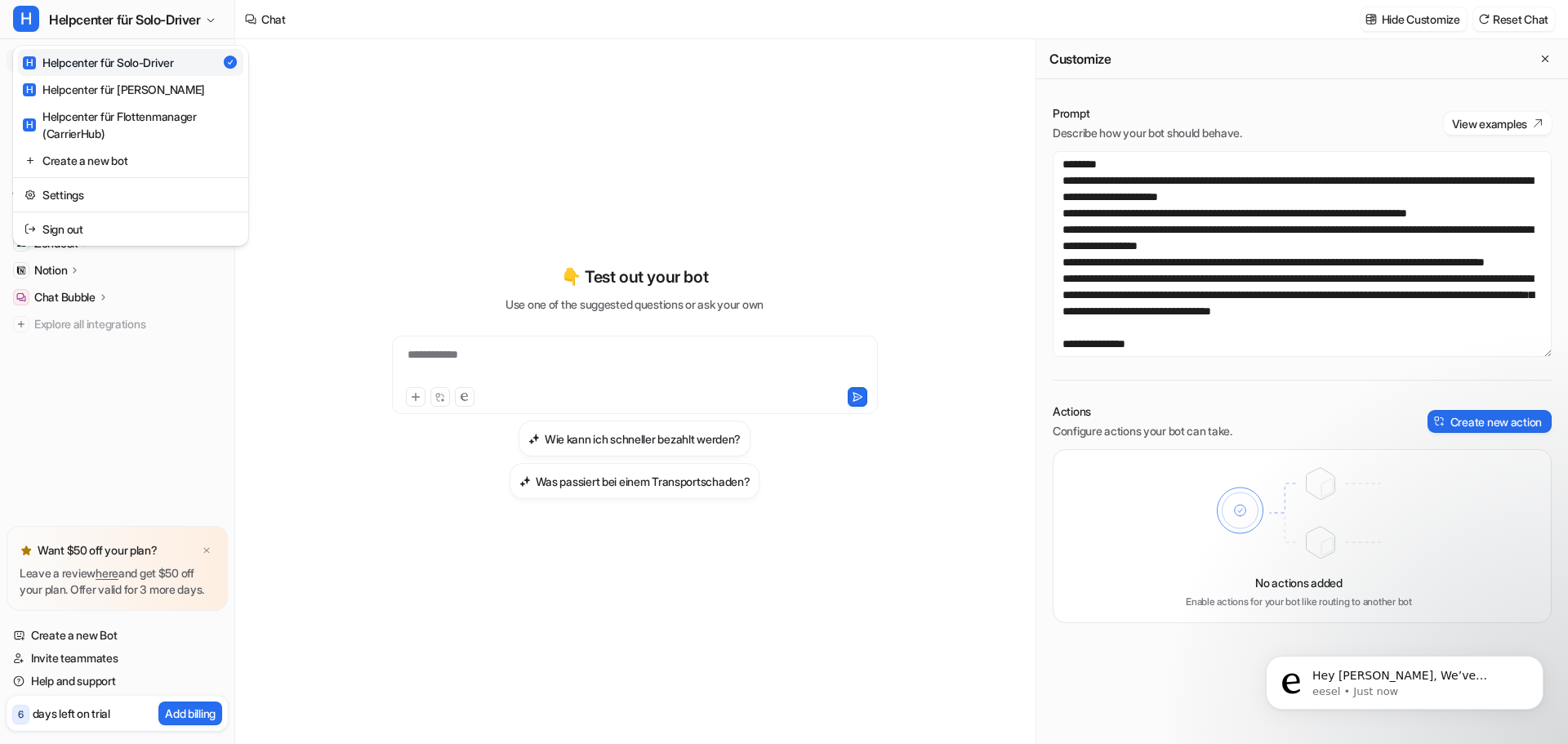
scroll to position [2252, 0]
